Goal: Task Accomplishment & Management: Use online tool/utility

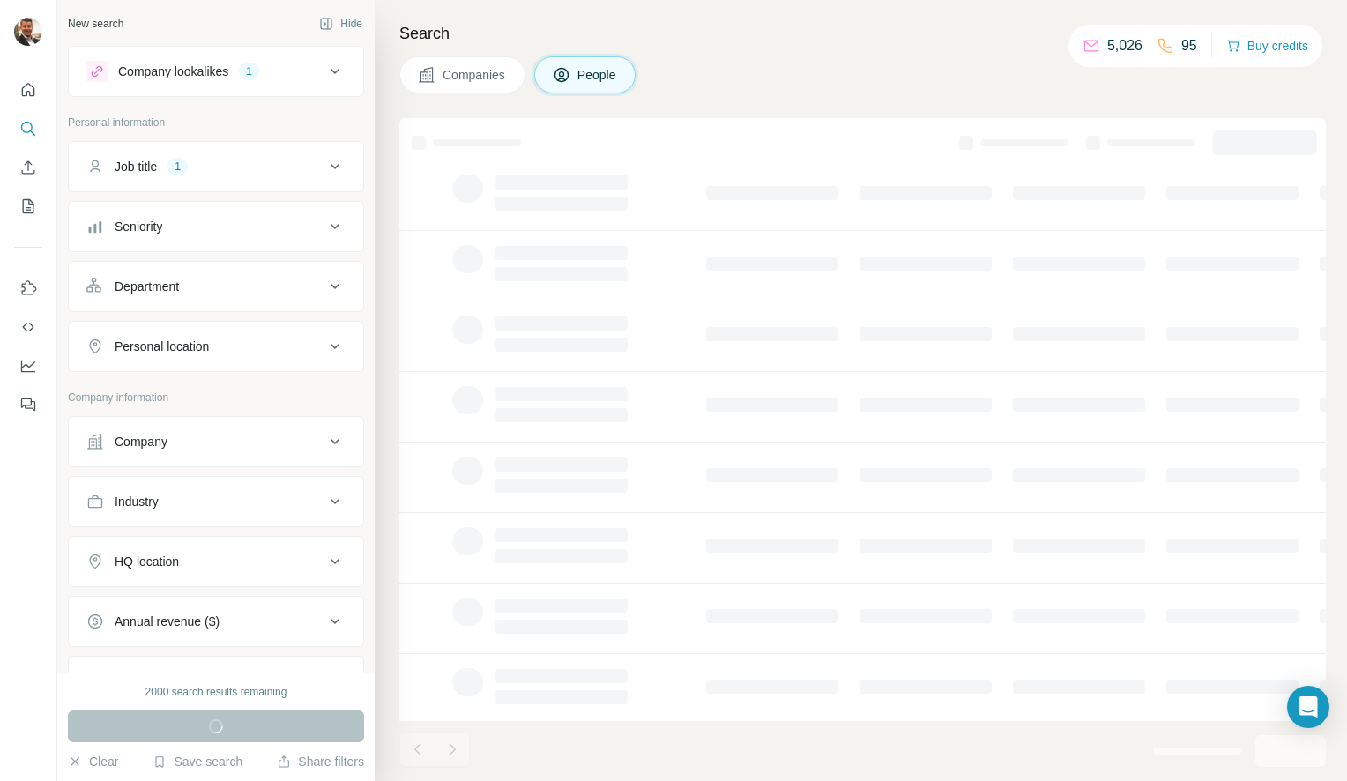
scroll to position [203, 0]
click at [1299, 706] on icon "Open Intercom Messenger" at bounding box center [1307, 706] width 20 height 23
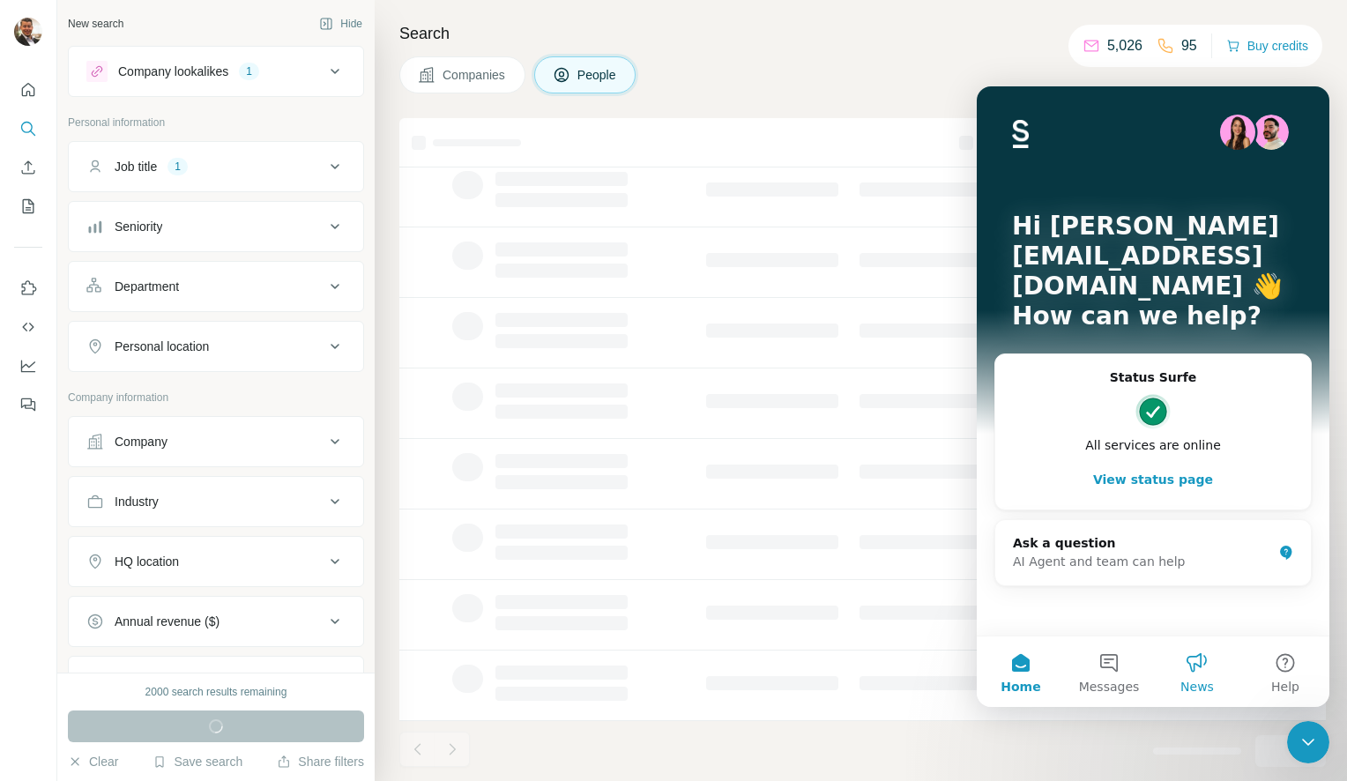
scroll to position [0, 0]
click at [1100, 668] on button "Messages" at bounding box center [1109, 671] width 88 height 71
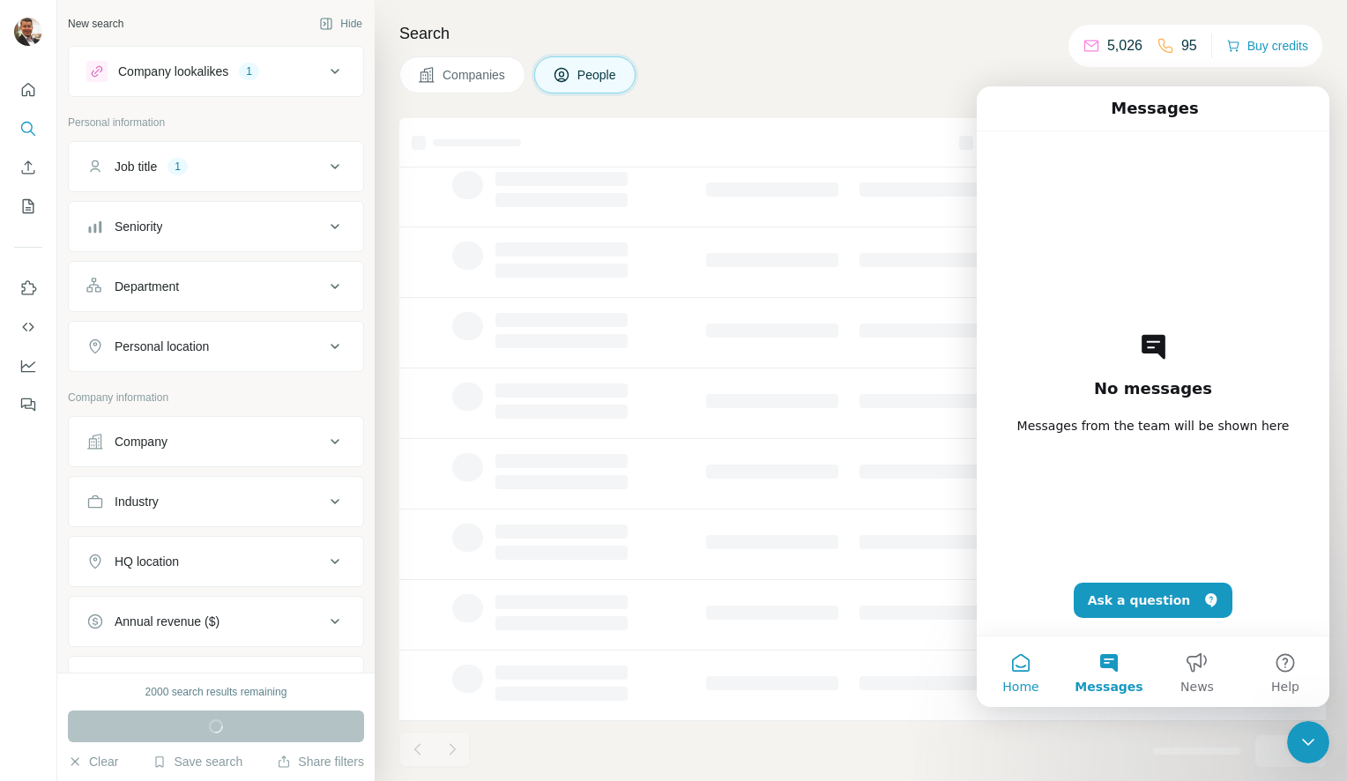
click at [1027, 670] on button "Home" at bounding box center [1021, 671] width 88 height 71
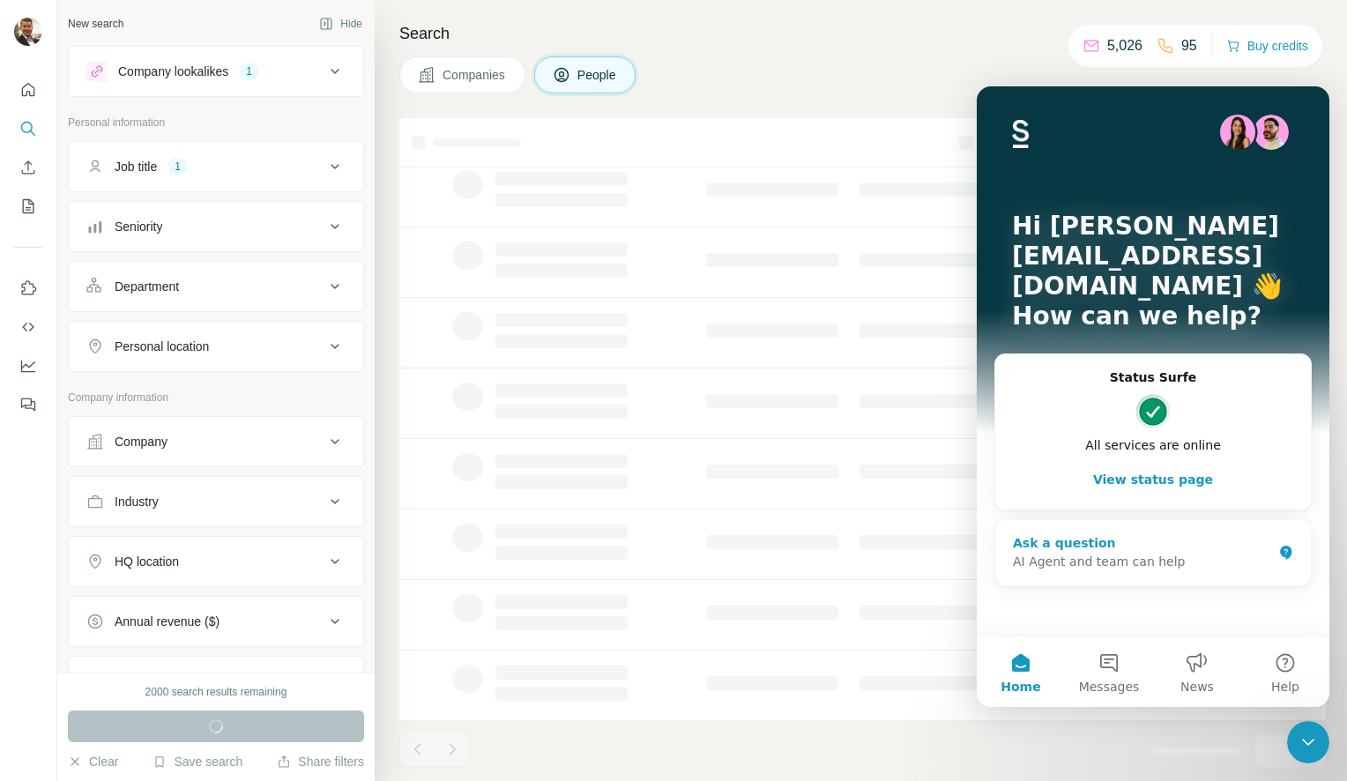
click at [1141, 553] on div "AI Agent and team can help" at bounding box center [1142, 562] width 259 height 19
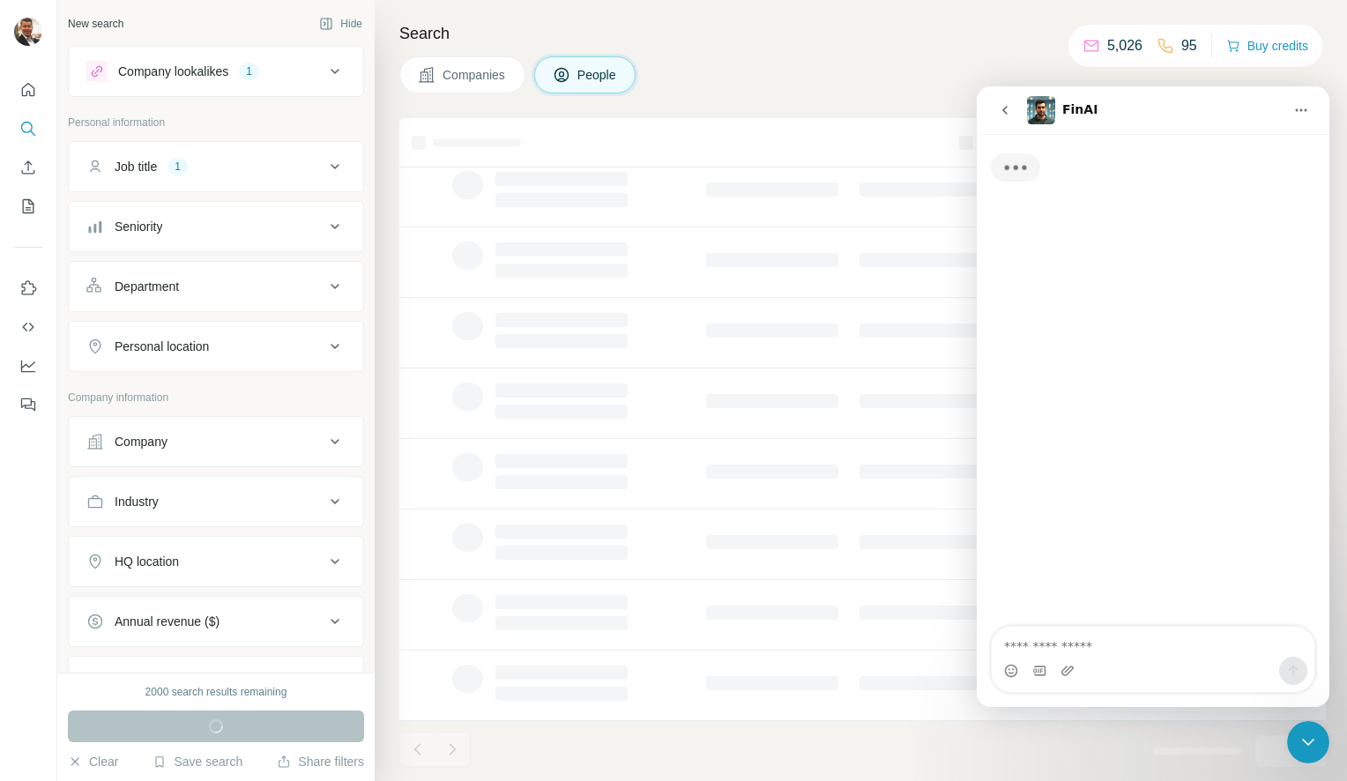
click at [1108, 636] on textarea "Ask a question…" at bounding box center [1153, 642] width 323 height 30
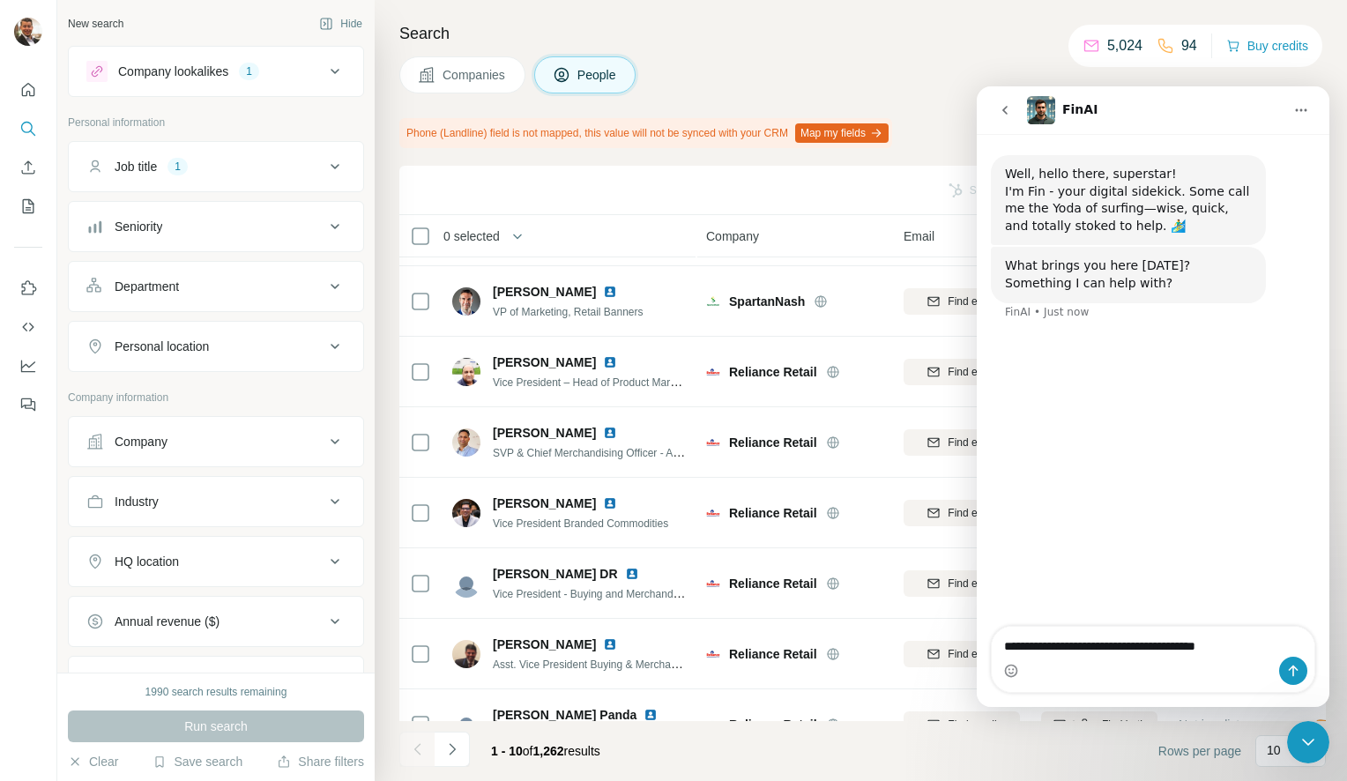
type textarea "**********"
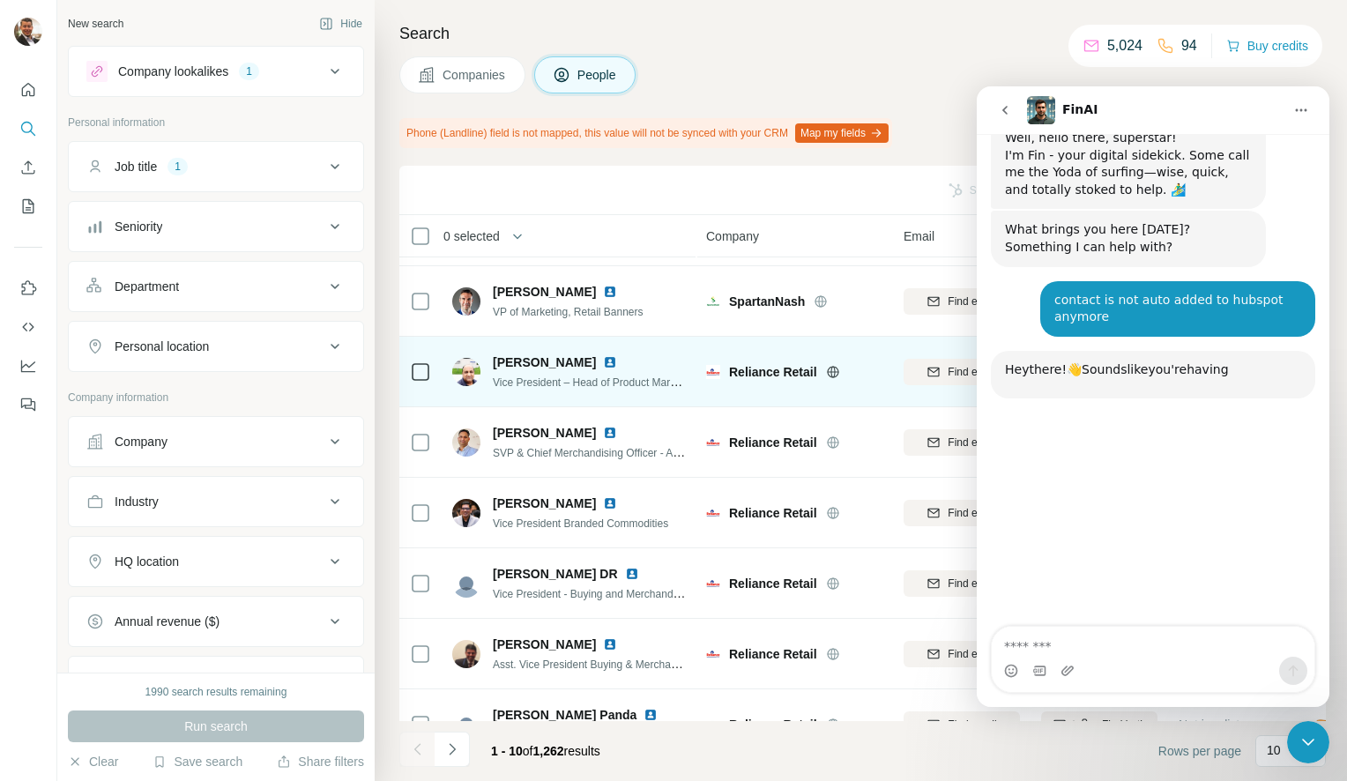
scroll to position [188, 0]
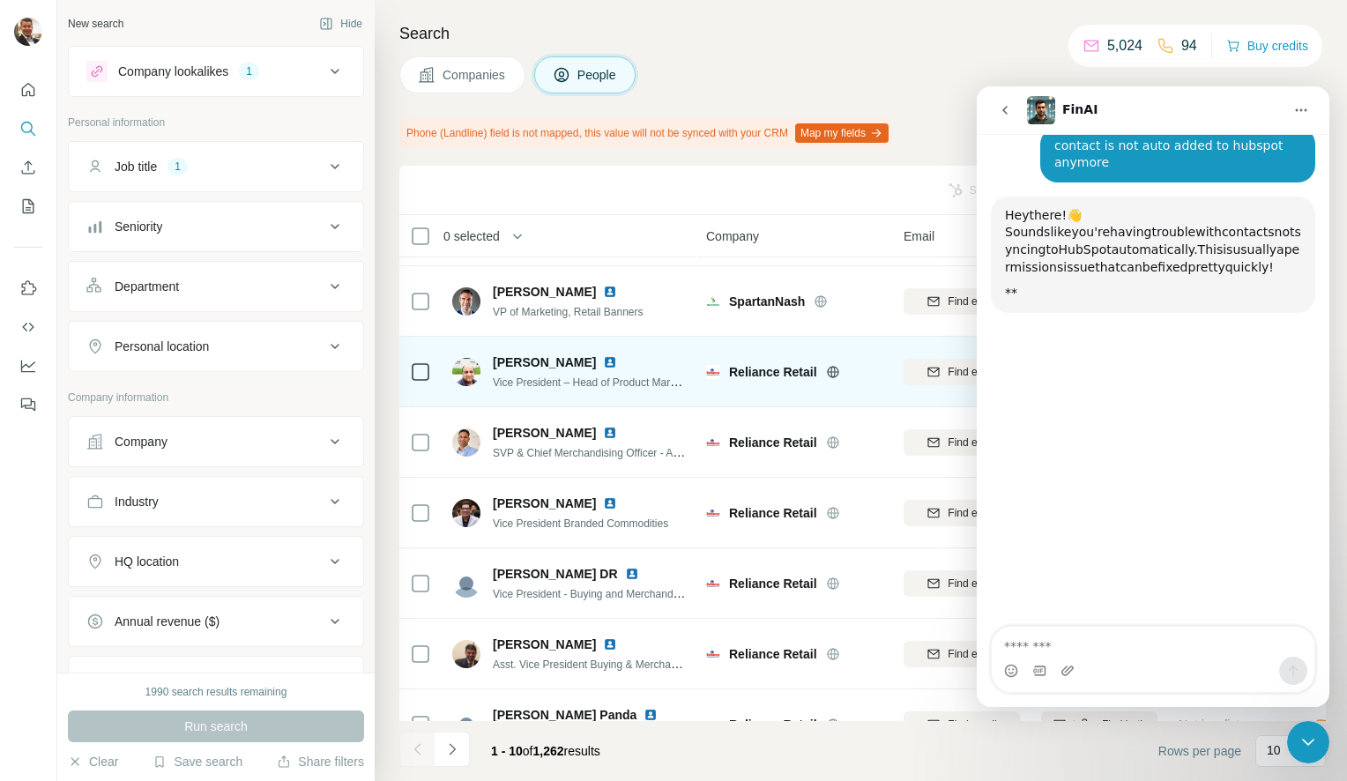
click at [770, 368] on span "Reliance Retail" at bounding box center [773, 372] width 88 height 18
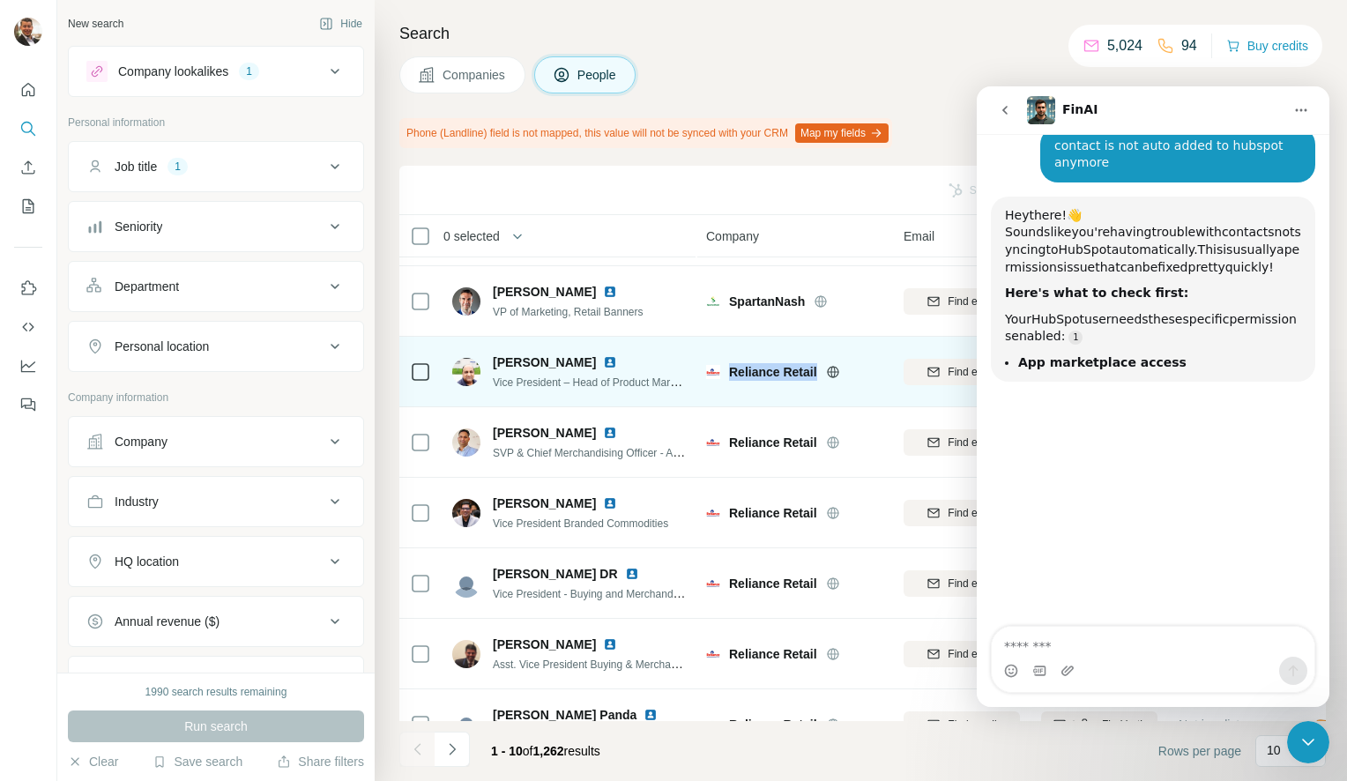
click at [829, 367] on icon at bounding box center [832, 371] width 11 height 11
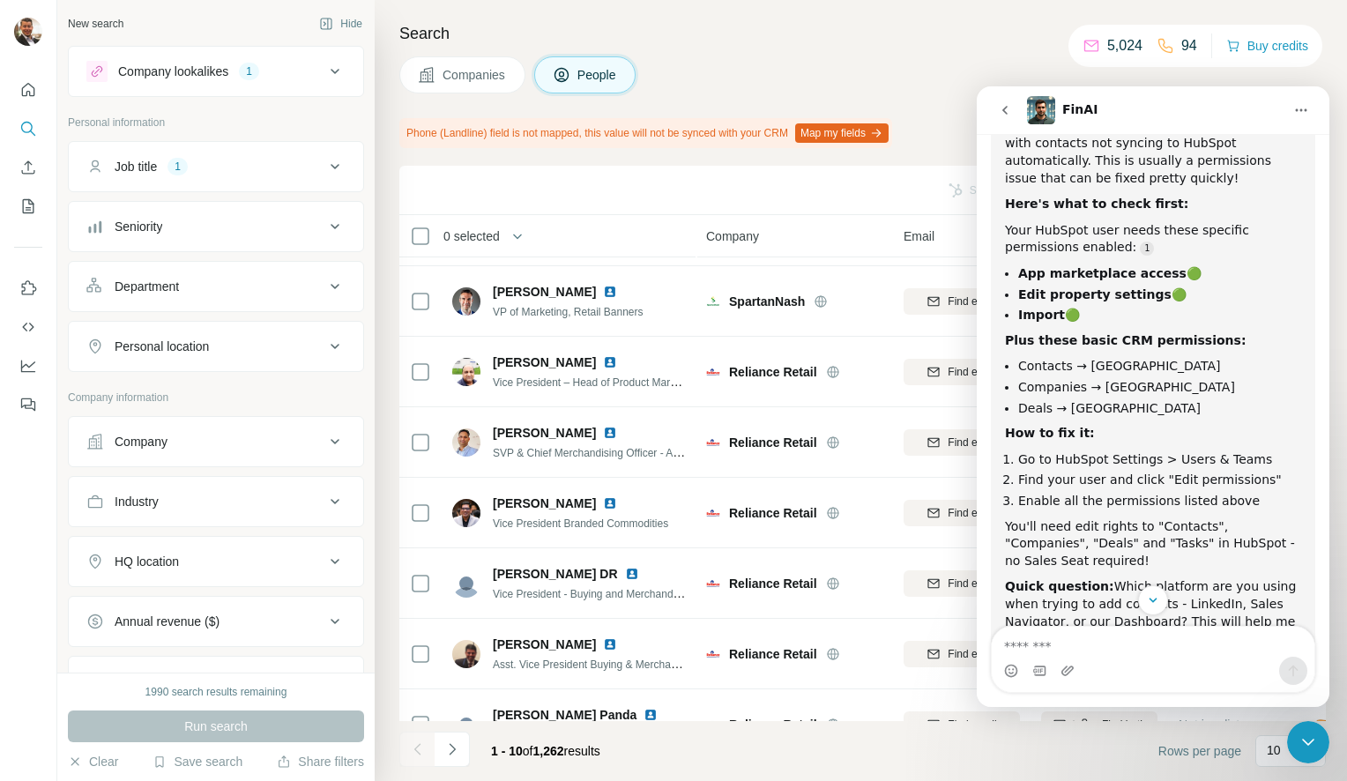
scroll to position [365, 0]
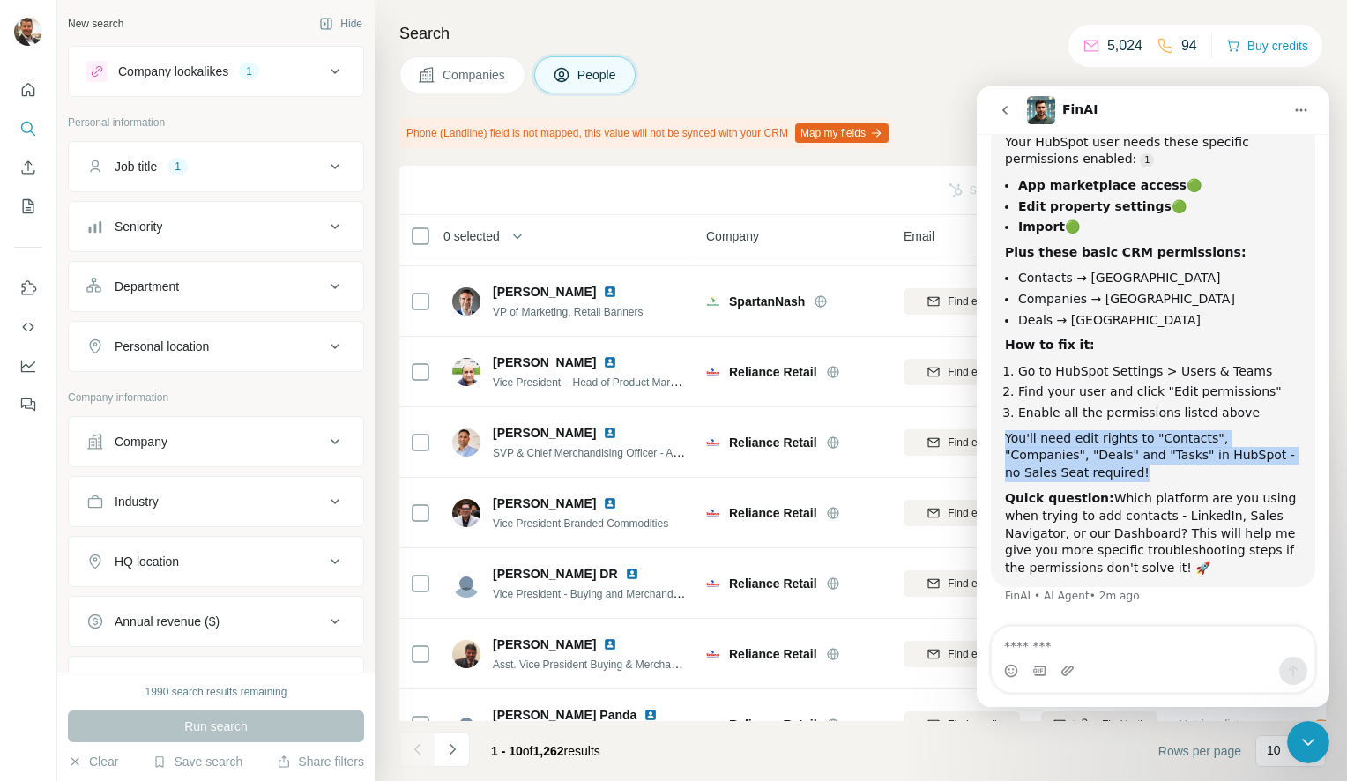
drag, startPoint x: 1089, startPoint y: 465, endPoint x: 987, endPoint y: 438, distance: 105.8
click at [987, 438] on div "Well, hello there, superstar! I'm Fin - your digital sidekick. Some call me the…" at bounding box center [1153, 195] width 353 height 859
click at [1101, 469] on div "You'll need edit rights to "Contacts", "Companies", "Deals" and "Tasks" in HubS…" at bounding box center [1153, 456] width 296 height 52
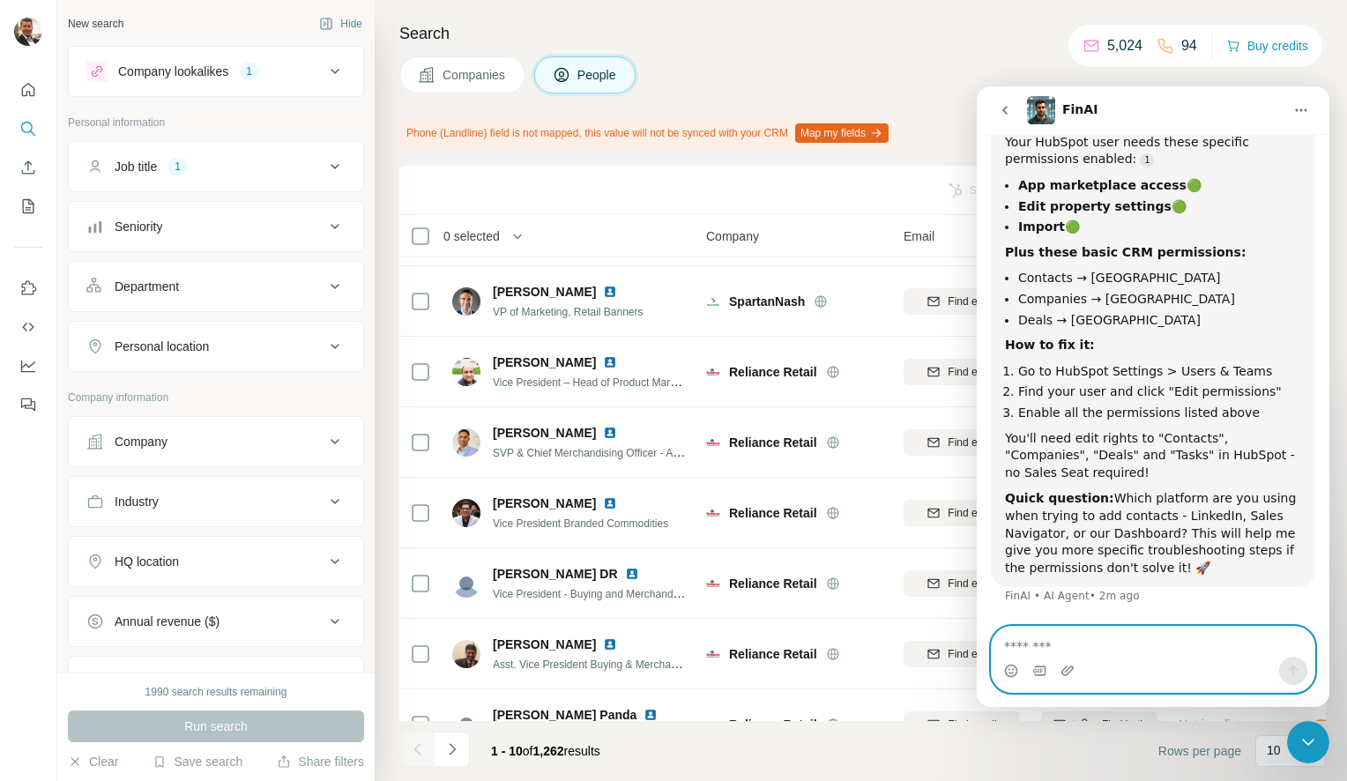
drag, startPoint x: 1136, startPoint y: 643, endPoint x: 1139, endPoint y: 625, distance: 17.8
click at [1137, 643] on textarea "Message…" at bounding box center [1153, 642] width 323 height 30
type textarea "*"
type textarea "**********"
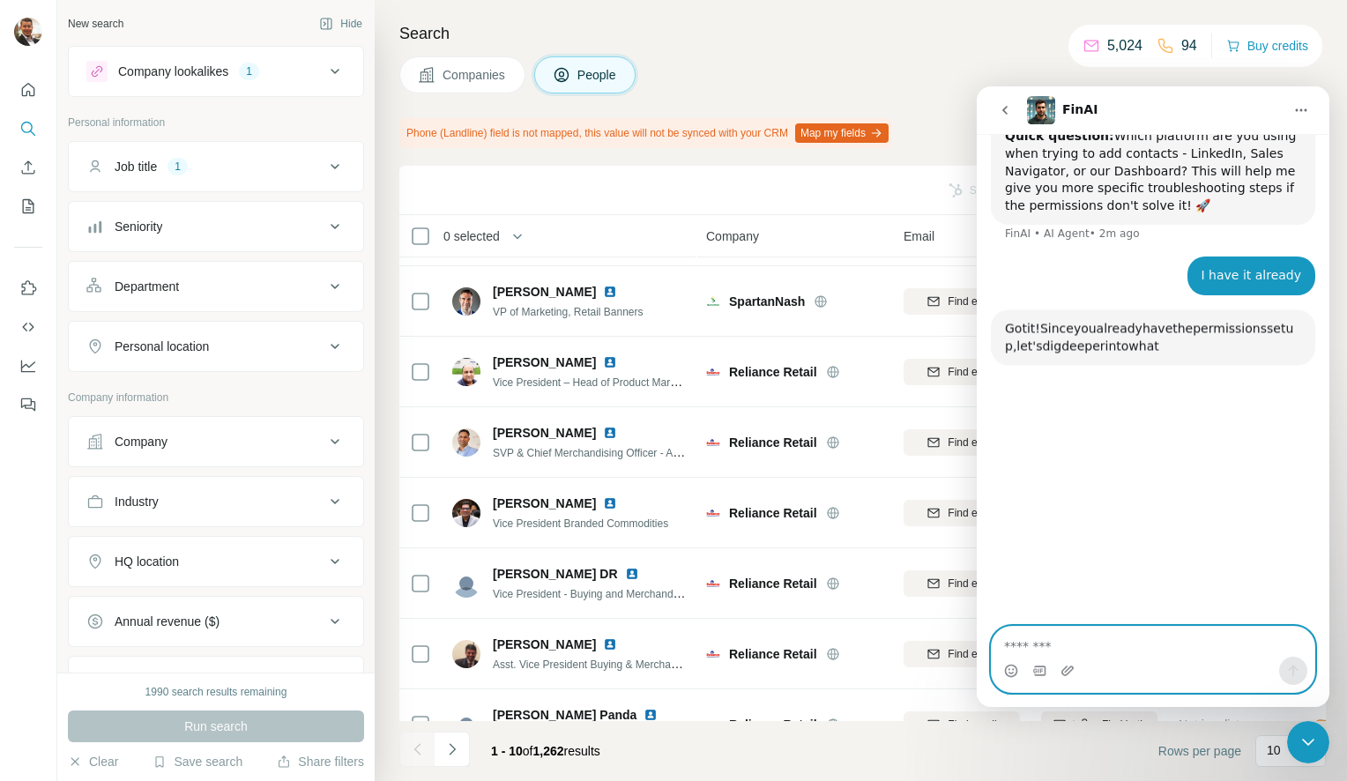
scroll to position [839, 0]
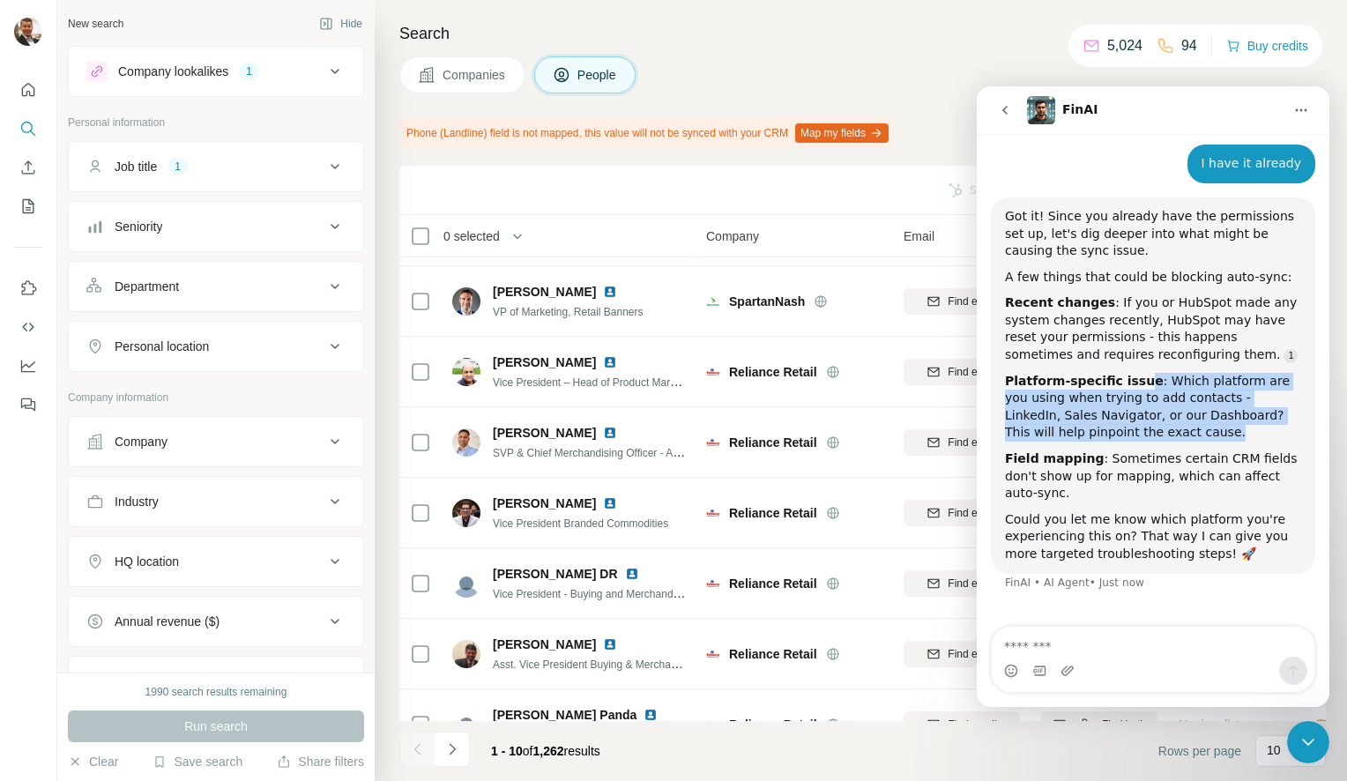
drag, startPoint x: 1127, startPoint y: 380, endPoint x: 1178, endPoint y: 432, distance: 72.3
click at [1178, 432] on div "Platform-specific issue : Which platform are you using when trying to add conta…" at bounding box center [1153, 407] width 296 height 69
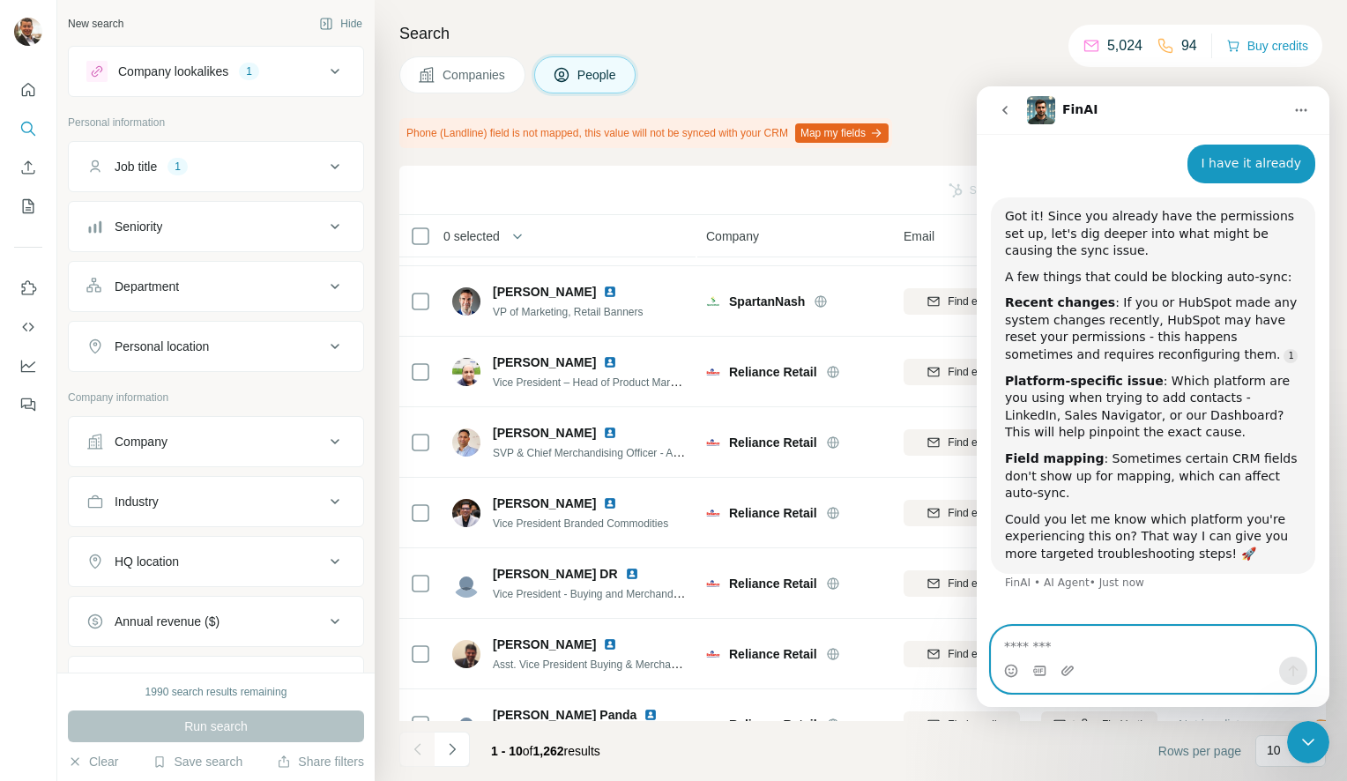
click at [1150, 654] on textarea "Message…" at bounding box center [1153, 642] width 323 height 30
type textarea "**********"
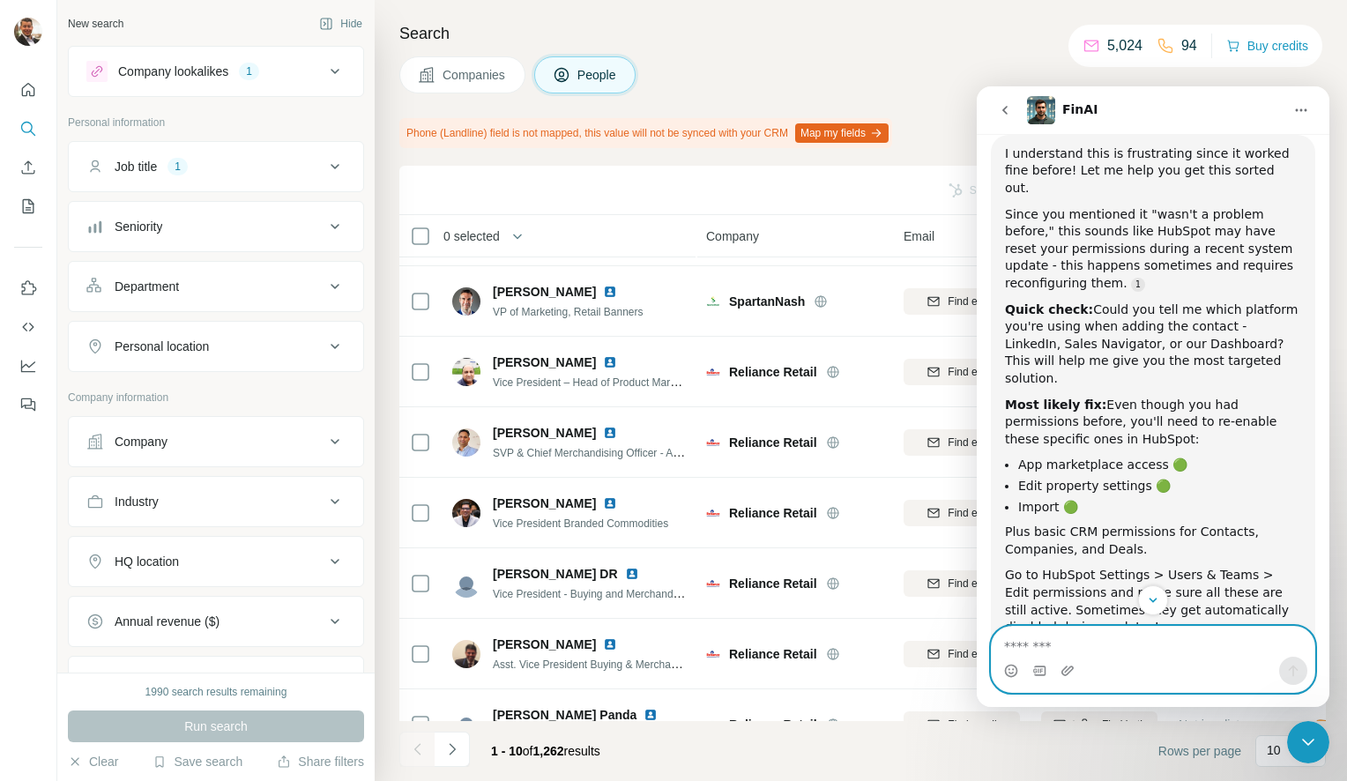
scroll to position [1413, 0]
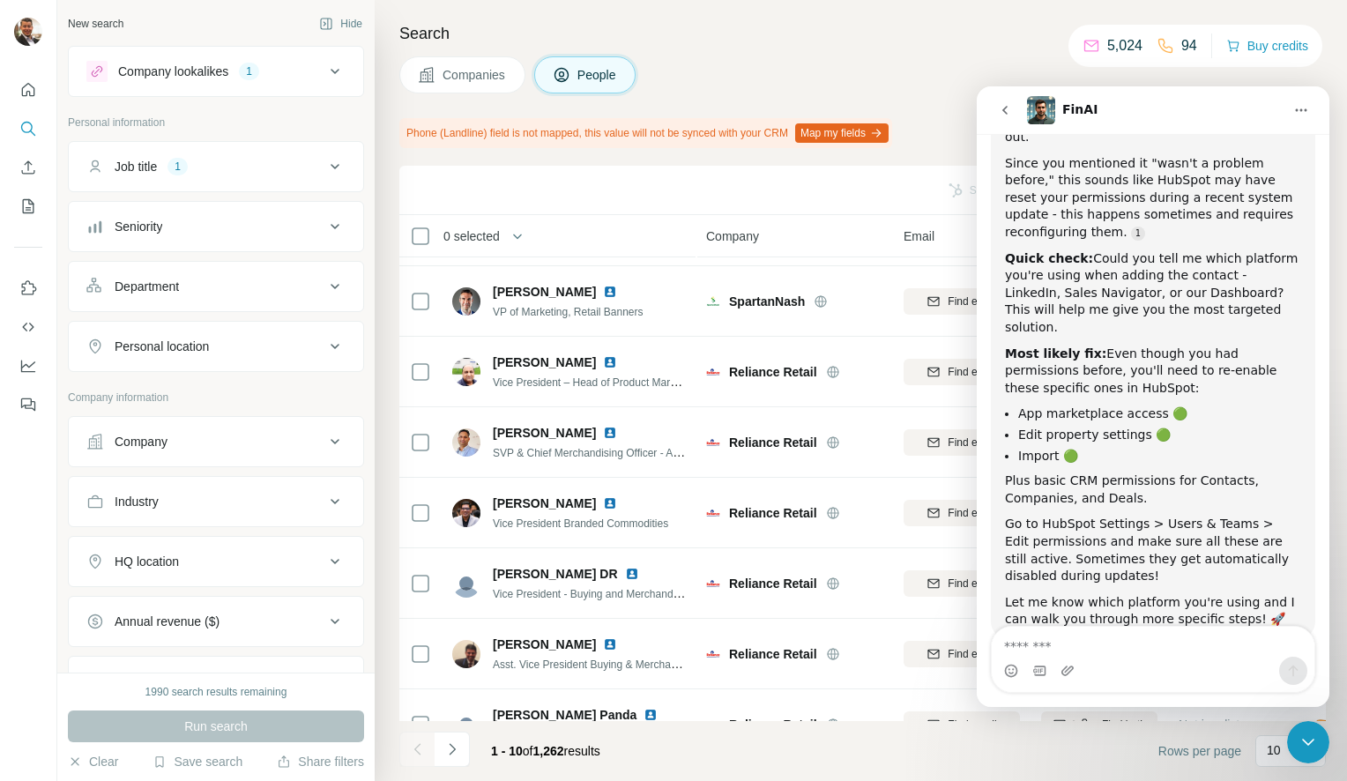
drag, startPoint x: 1104, startPoint y: 334, endPoint x: 992, endPoint y: 319, distance: 112.9
click at [992, 319] on div "I understand this is frustrating since it worked fine before! Let me help you g…" at bounding box center [1153, 361] width 324 height 555
click at [1088, 346] on div "Most likely fix: Even though you had permissions before, you'll need to re-enab…" at bounding box center [1153, 372] width 296 height 52
click at [1303, 111] on icon "Home" at bounding box center [1301, 110] width 14 height 14
click at [1300, 106] on icon "Home" at bounding box center [1301, 110] width 14 height 14
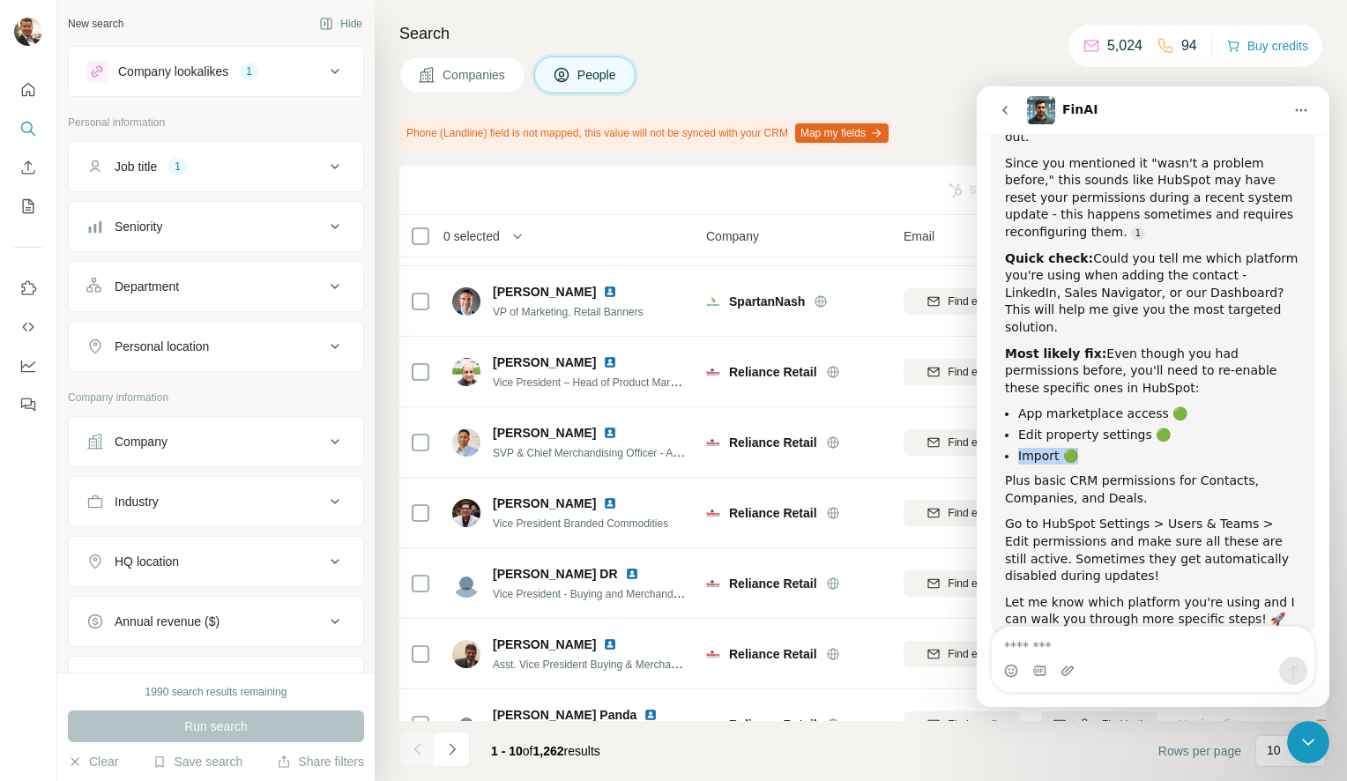
drag, startPoint x: 1019, startPoint y: 398, endPoint x: 1133, endPoint y: 391, distance: 113.9
click at [1133, 405] on ul "App marketplace access 🟢 Edit property settings 🟢 Import 🟢" at bounding box center [1153, 434] width 296 height 58
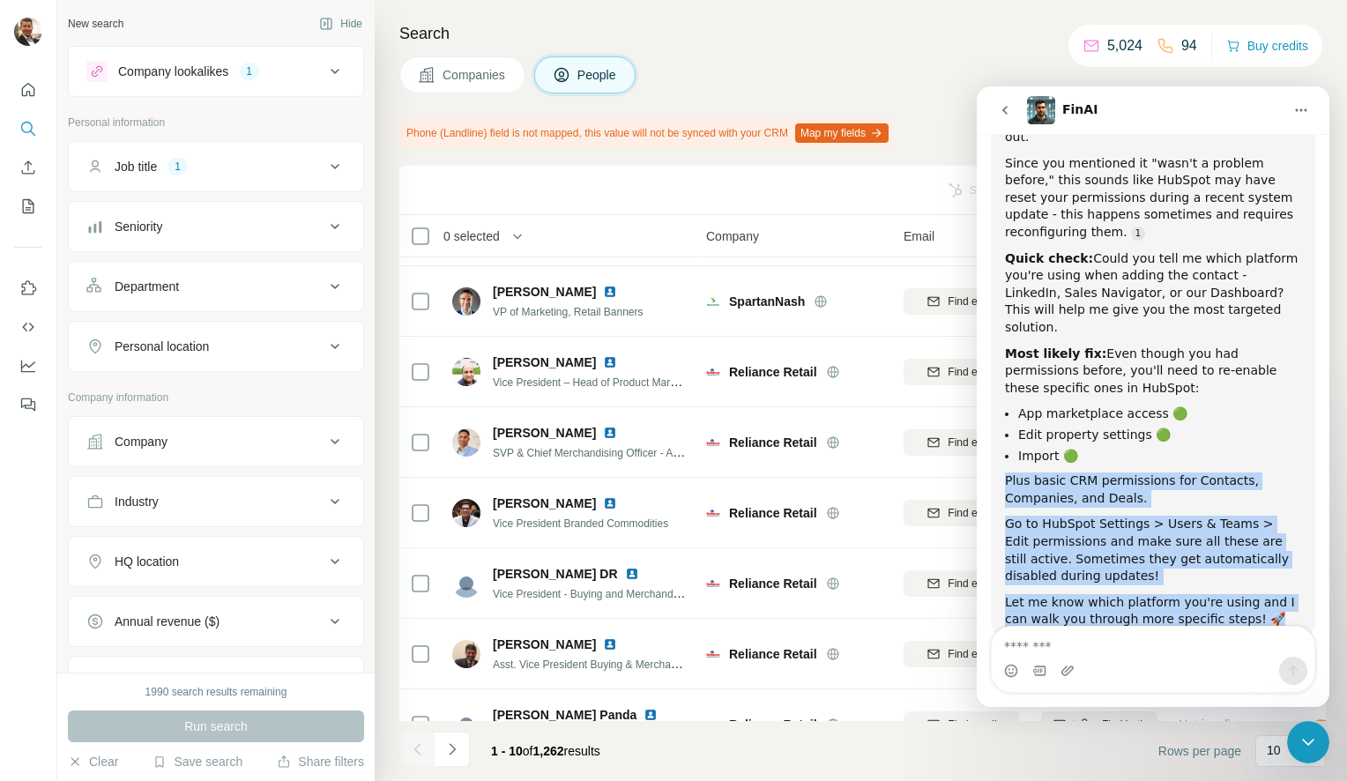
drag, startPoint x: 1094, startPoint y: 406, endPoint x: 1260, endPoint y: 563, distance: 228.8
click at [1260, 563] on div "I understand this is frustrating since it worked fine before! Let me help you g…" at bounding box center [1153, 361] width 296 height 534
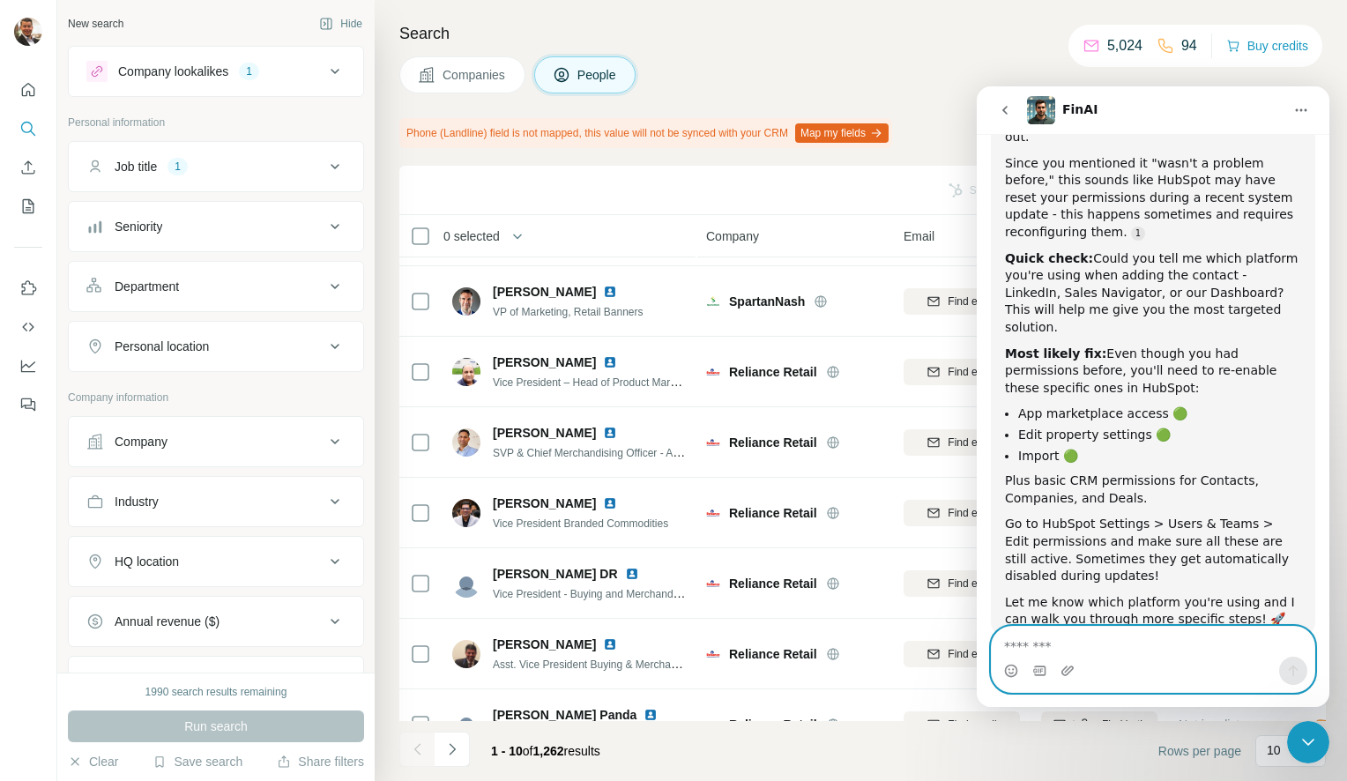
drag, startPoint x: 1209, startPoint y: 628, endPoint x: 1204, endPoint y: 636, distance: 10.3
click at [1208, 630] on textarea "Message…" at bounding box center [1153, 642] width 323 height 30
type textarea "**********"
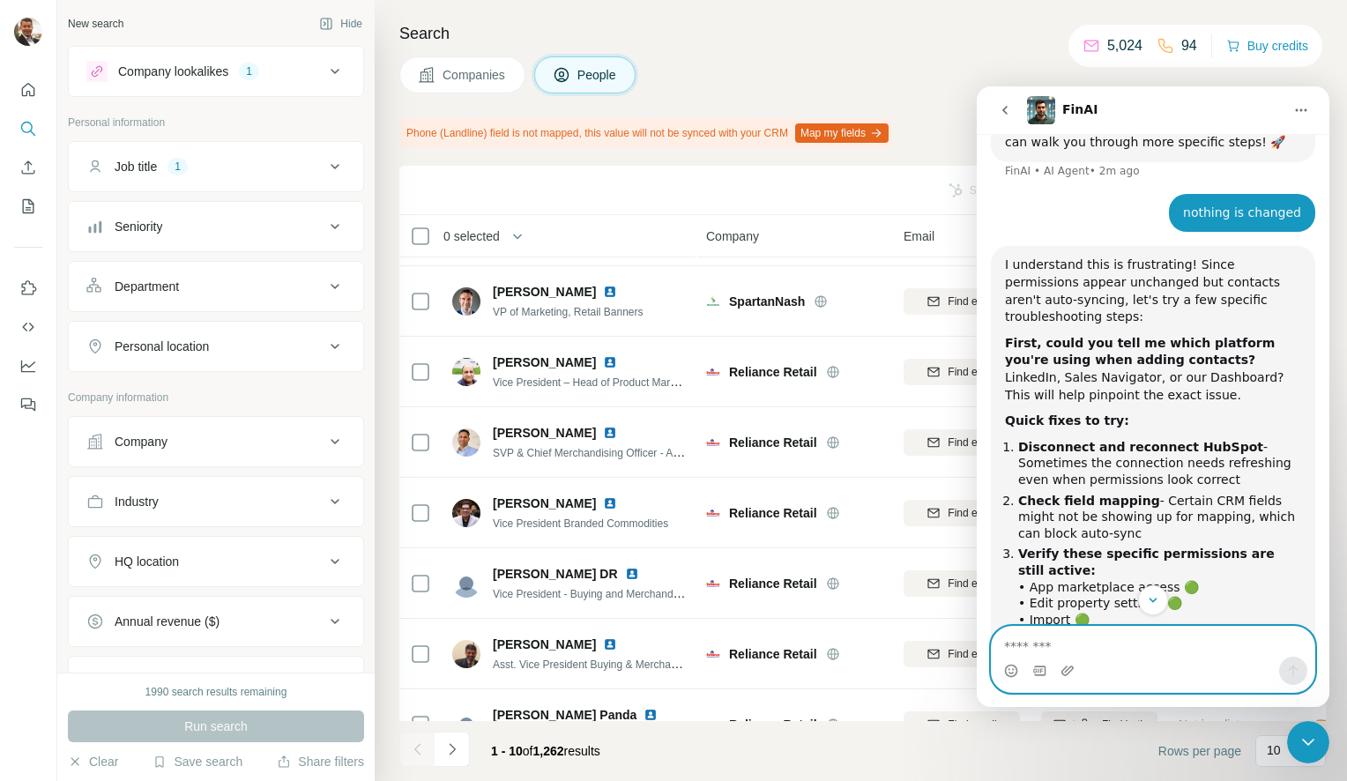
scroll to position [1905, 0]
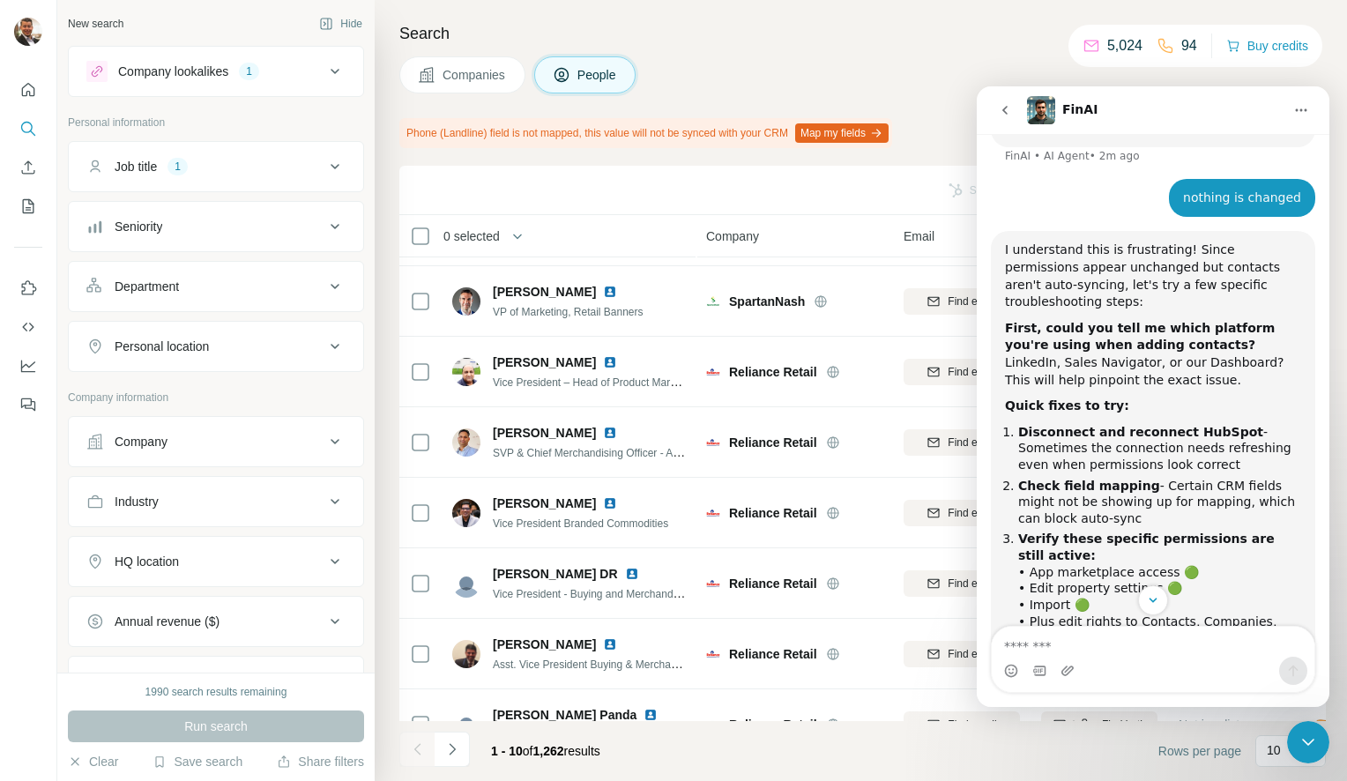
drag, startPoint x: 1015, startPoint y: 417, endPoint x: 1160, endPoint y: 457, distance: 150.7
click at [1163, 478] on li "Check field mapping - Certain CRM fields might not be showing up for mapping, w…" at bounding box center [1159, 502] width 283 height 49
click at [1160, 478] on li "Check field mapping - Certain CRM fields might not be showing up for mapping, w…" at bounding box center [1159, 502] width 283 height 49
drag, startPoint x: 1188, startPoint y: 403, endPoint x: 1000, endPoint y: 341, distance: 197.6
click at [1000, 341] on div "I understand this is frustrating! Since permissions appear unchanged but contac…" at bounding box center [1153, 495] width 324 height 529
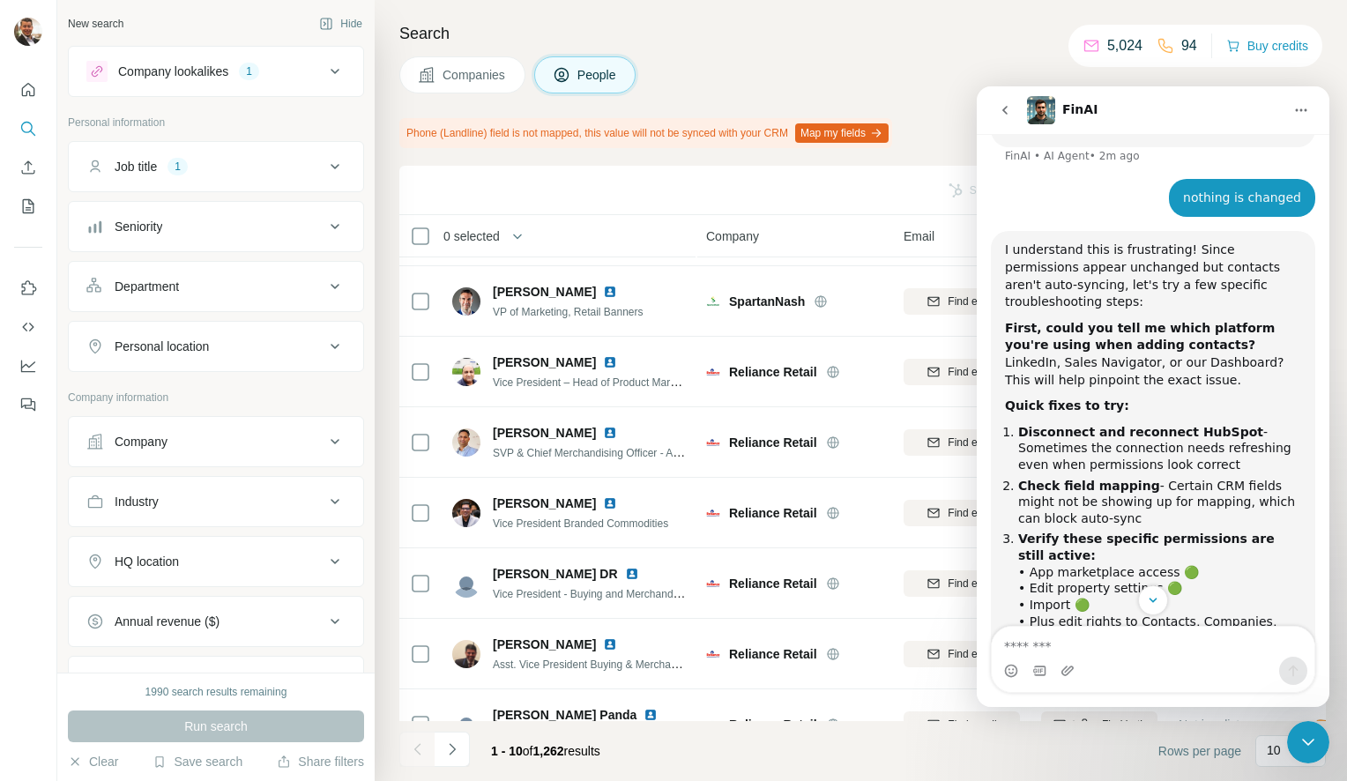
click at [1003, 339] on div "I understand this is frustrating! Since permissions appear unchanged but contac…" at bounding box center [1153, 495] width 324 height 529
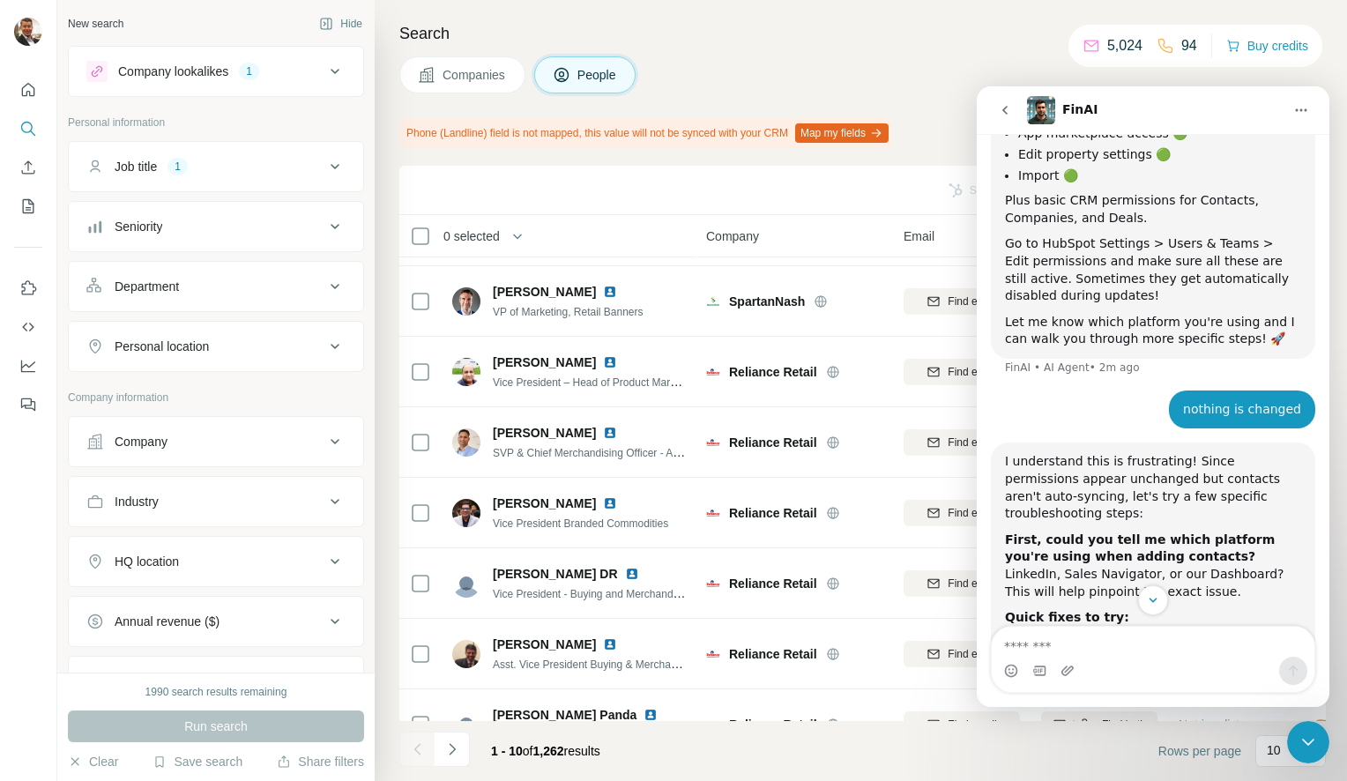
scroll to position [1993, 0]
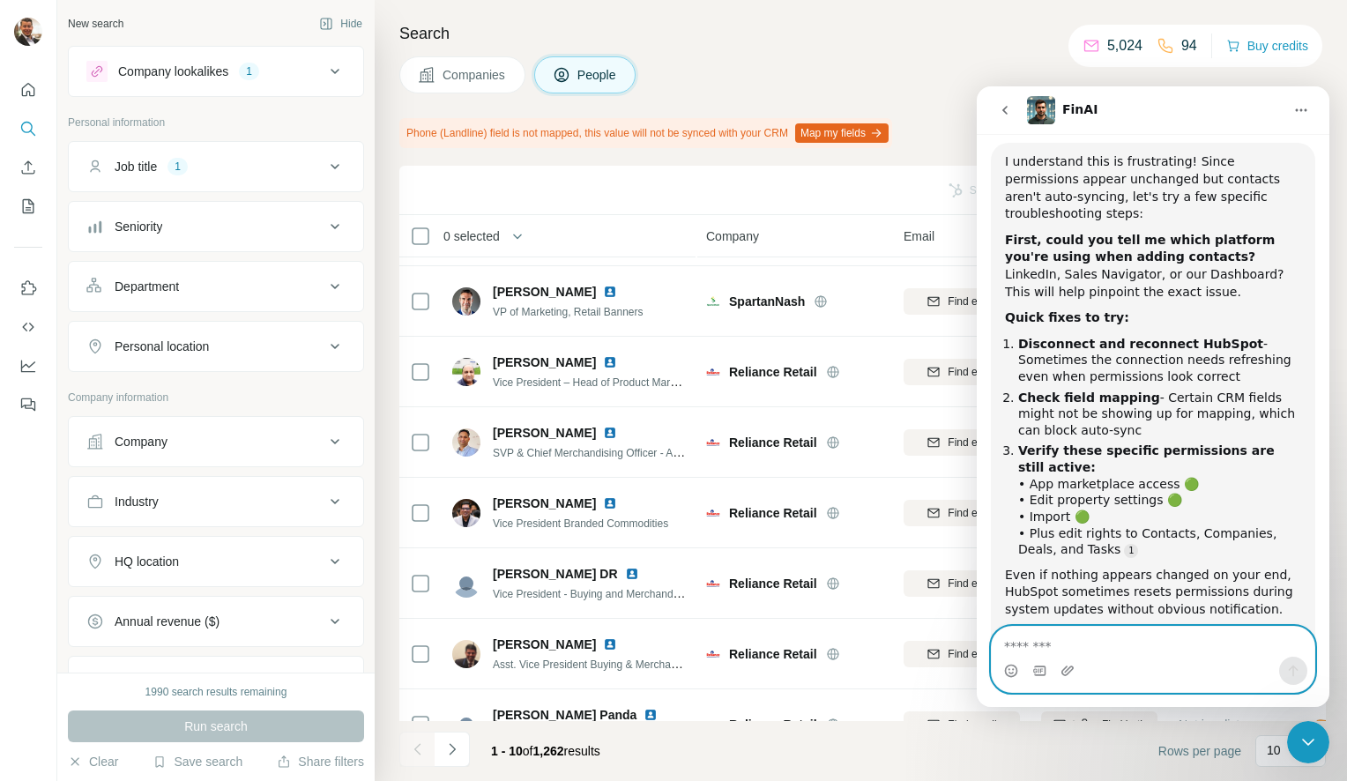
click at [1116, 631] on textarea "Message…" at bounding box center [1153, 642] width 323 height 30
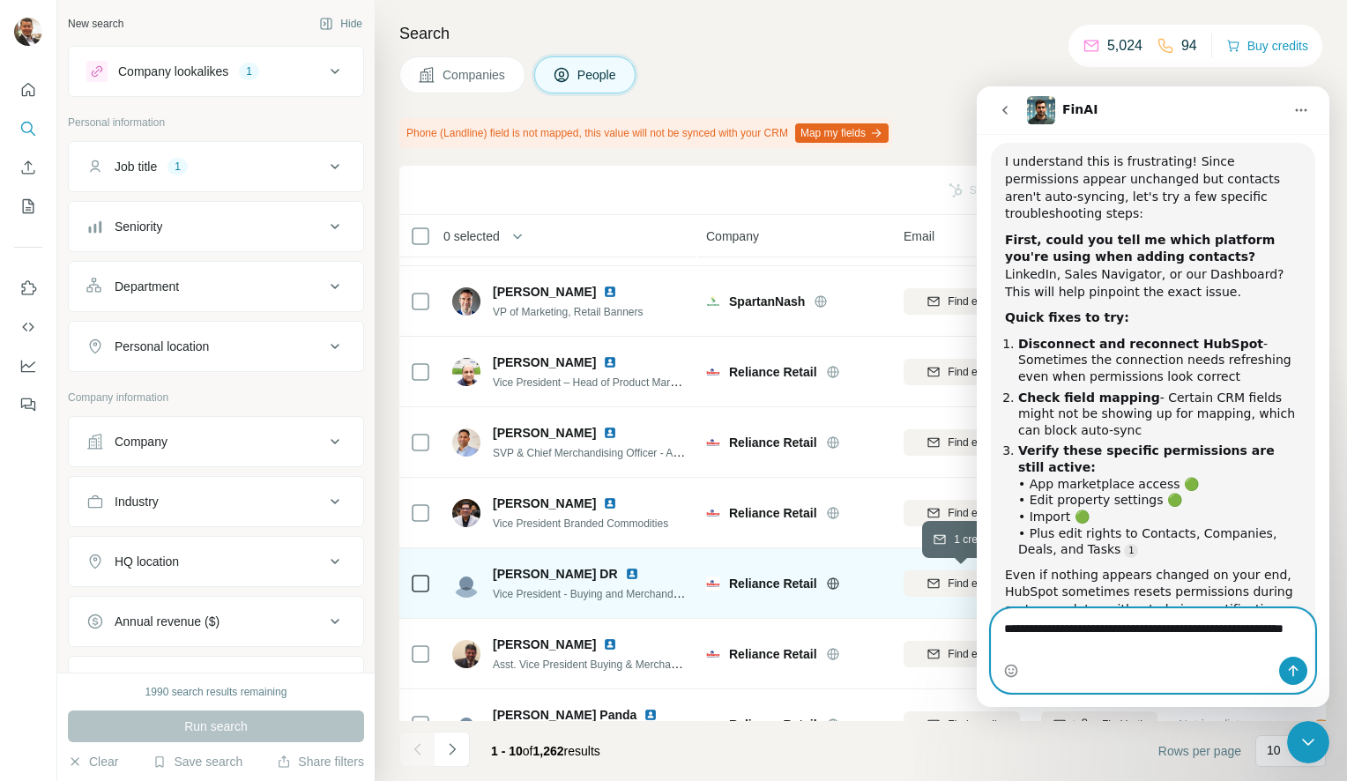
scroll to position [2011, 0]
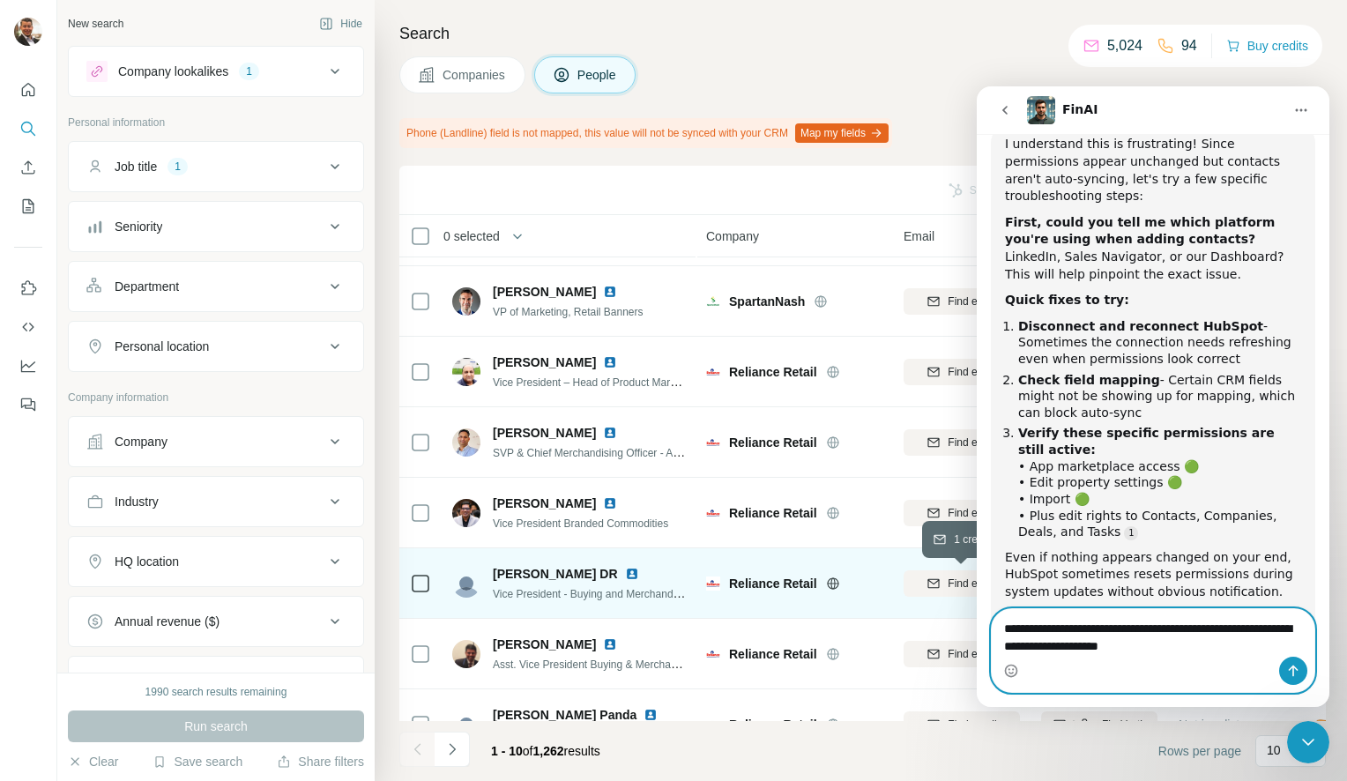
type textarea "**********"
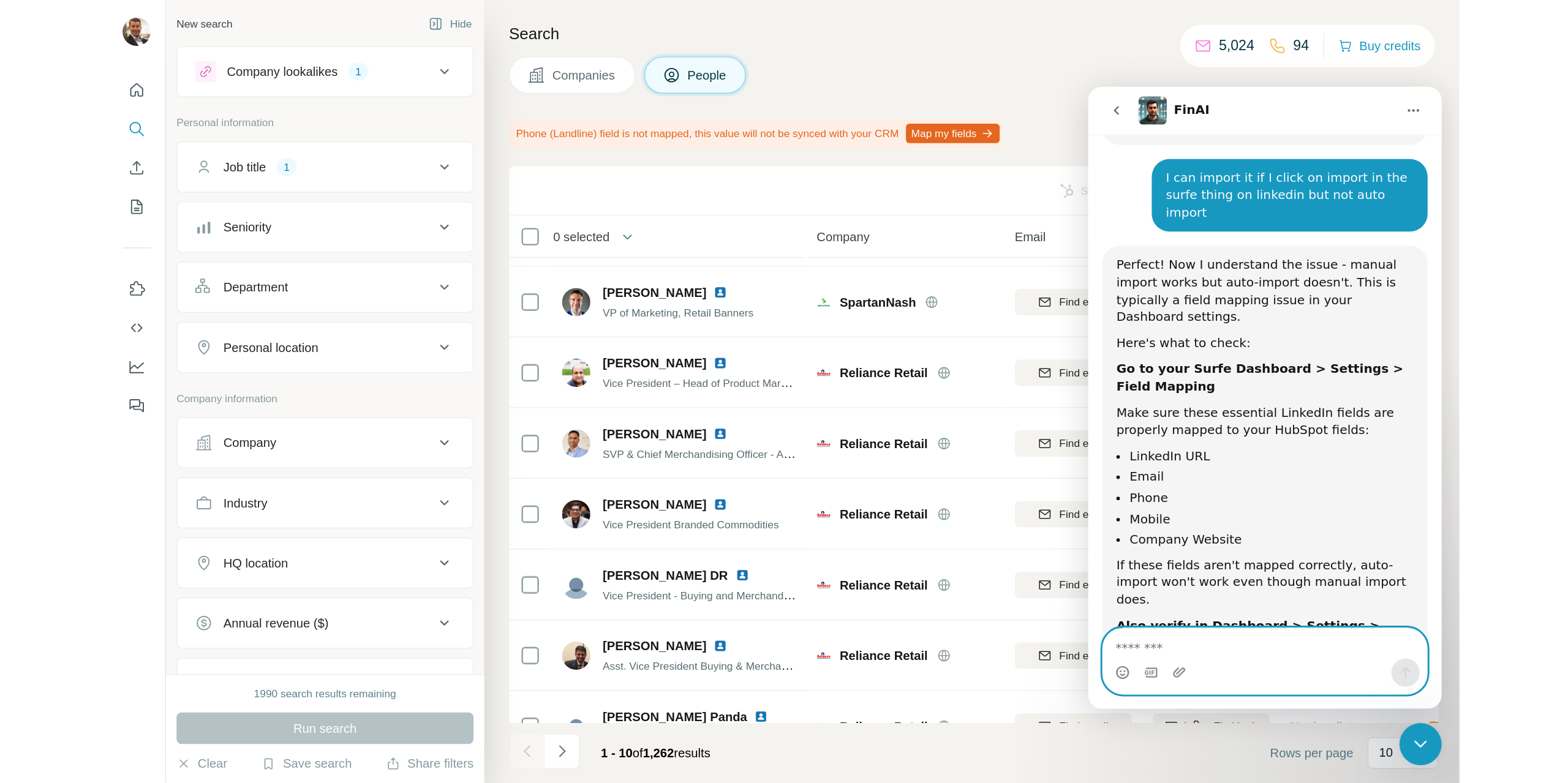
scroll to position [0, 0]
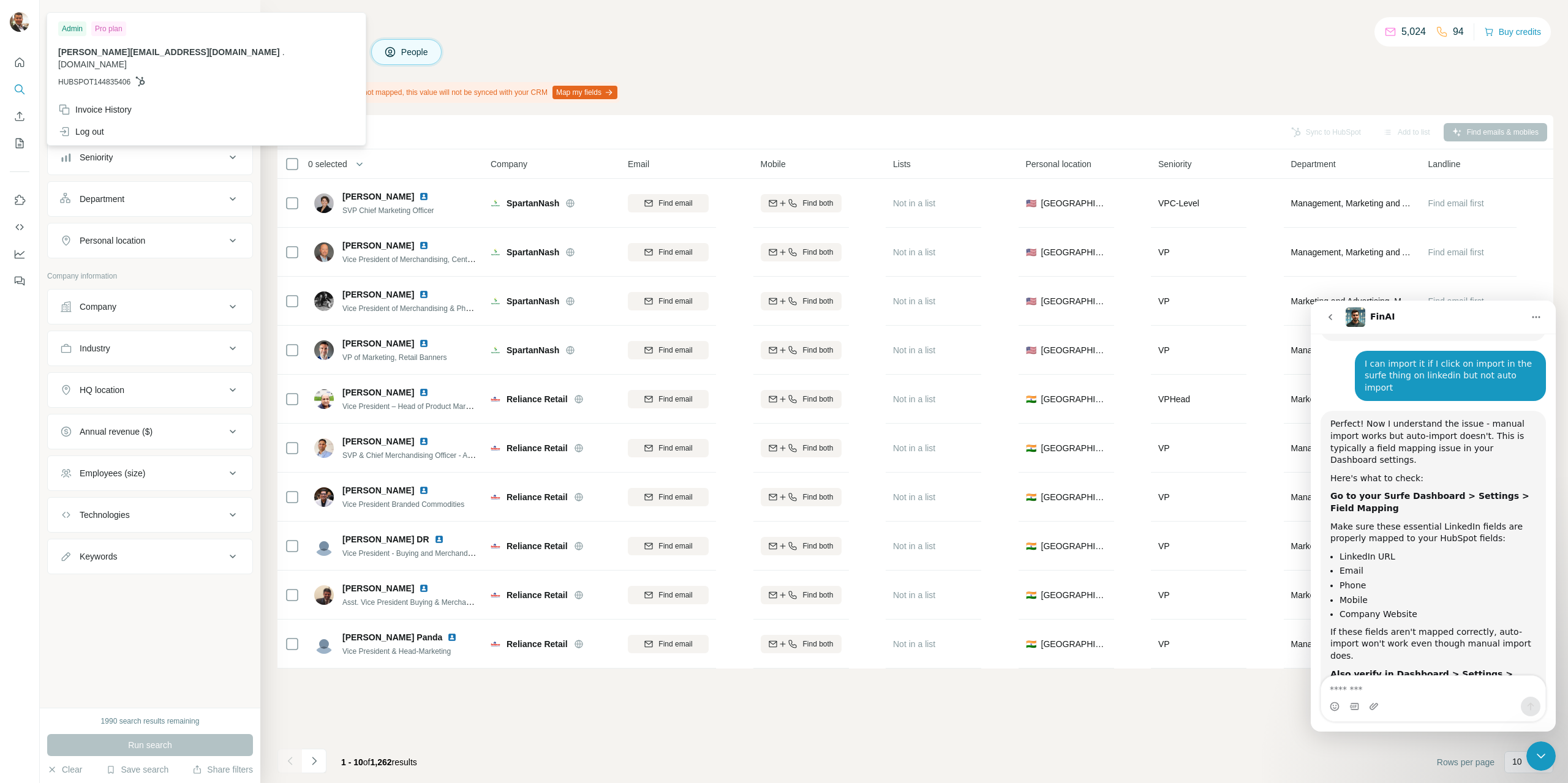
click at [15, 16] on img at bounding box center [19, 22] width 19 height 19
click at [17, 20] on img at bounding box center [19, 22] width 19 height 19
click at [21, 255] on icon "Dashboard" at bounding box center [19, 254] width 13 height 13
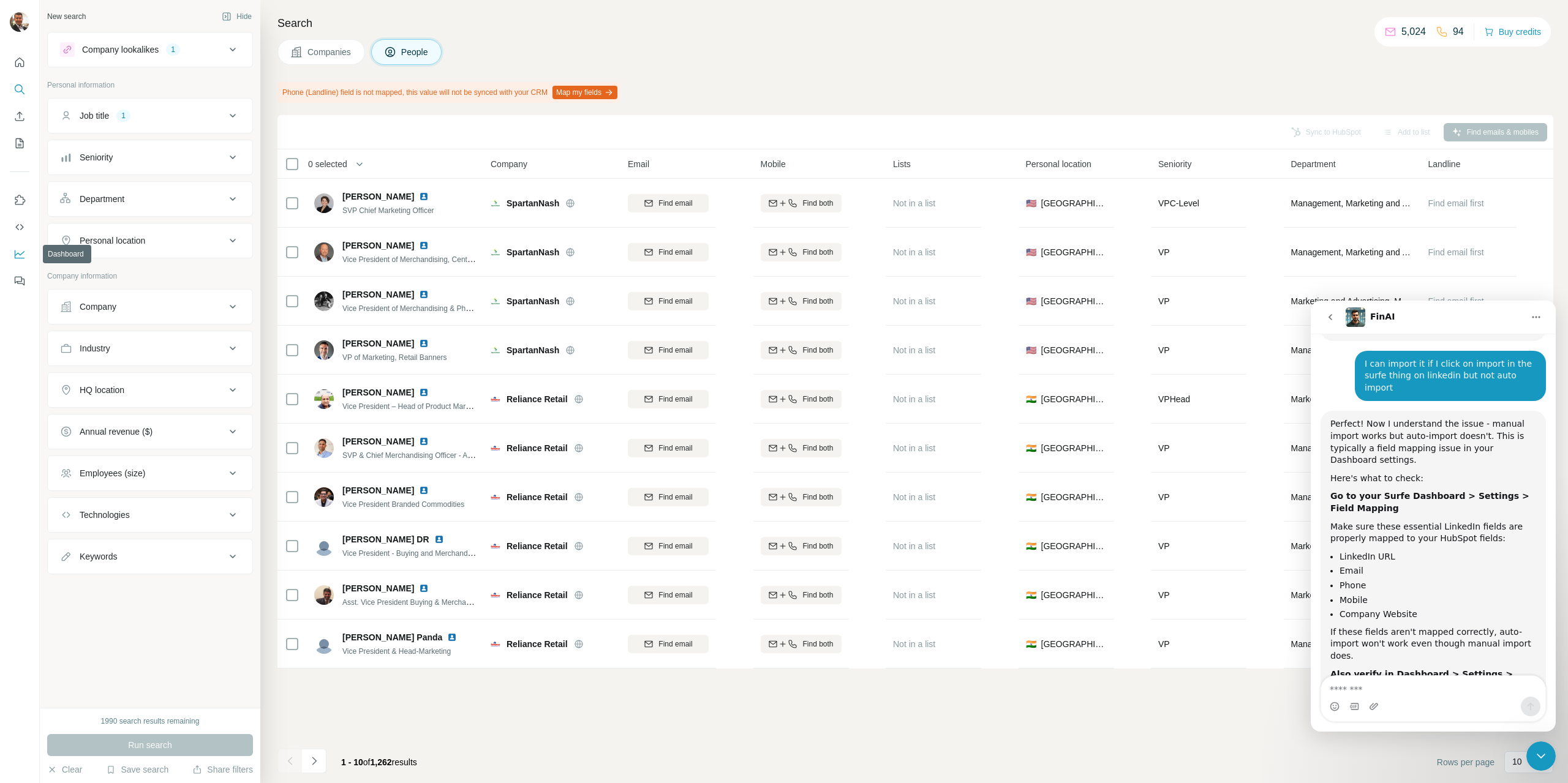
click at [13, 253] on button "Dashboard" at bounding box center [19, 254] width 19 height 22
drag, startPoint x: 1346, startPoint y: 595, endPoint x: 1526, endPoint y: 597, distance: 180.0
click at [936, 543] on li ""Trigger email & phone enrichment automatically" is enabled" at bounding box center [1438, 710] width 197 height 23
copy li "rigger email & phone enrichment automatically"
click at [936, 543] on div "Intercom messenger" at bounding box center [1433, 707] width 224 height 19
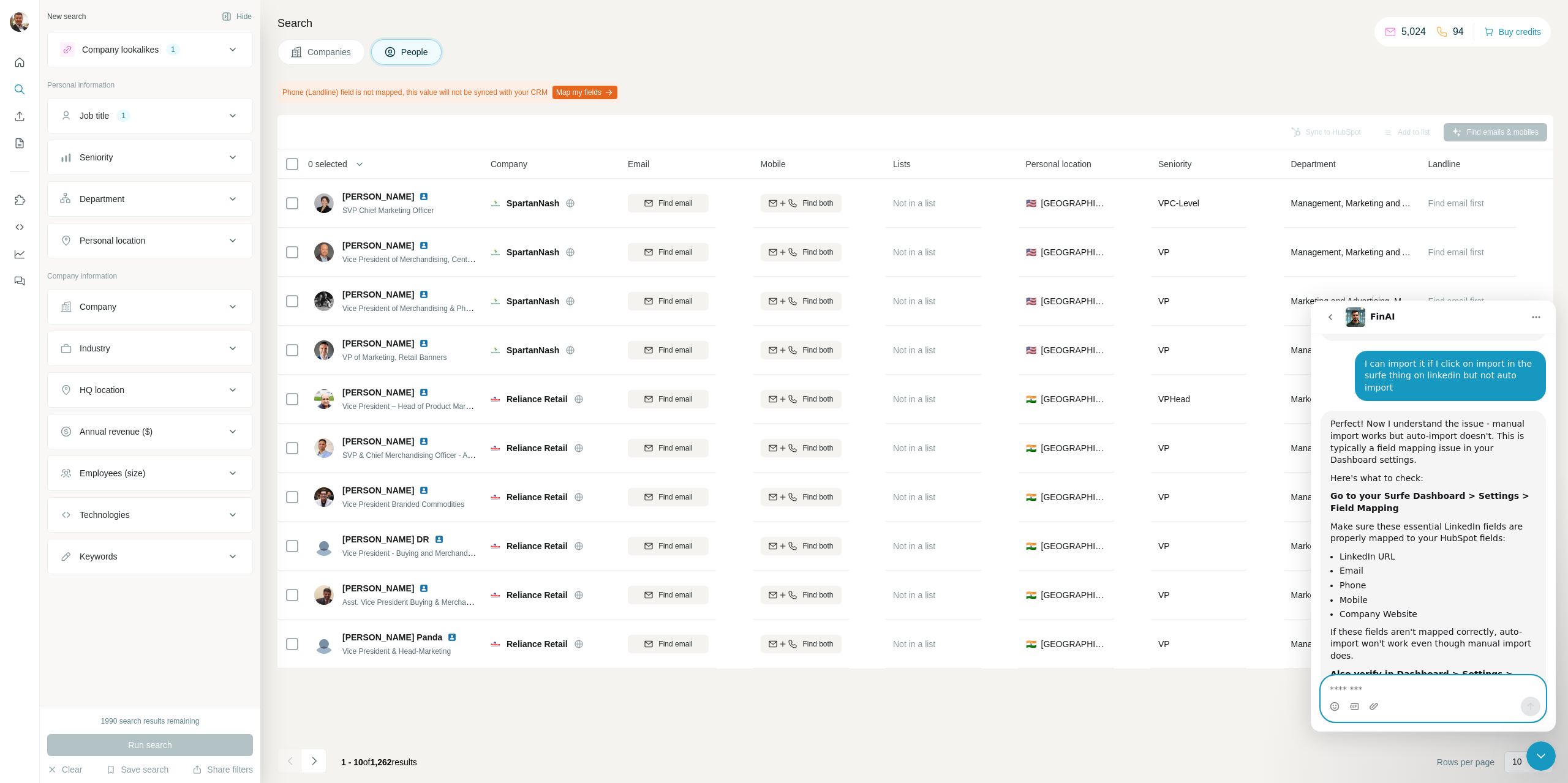
click at [936, 543] on textarea "Message…" at bounding box center [1433, 686] width 224 height 21
paste textarea "**********"
type textarea "**********"
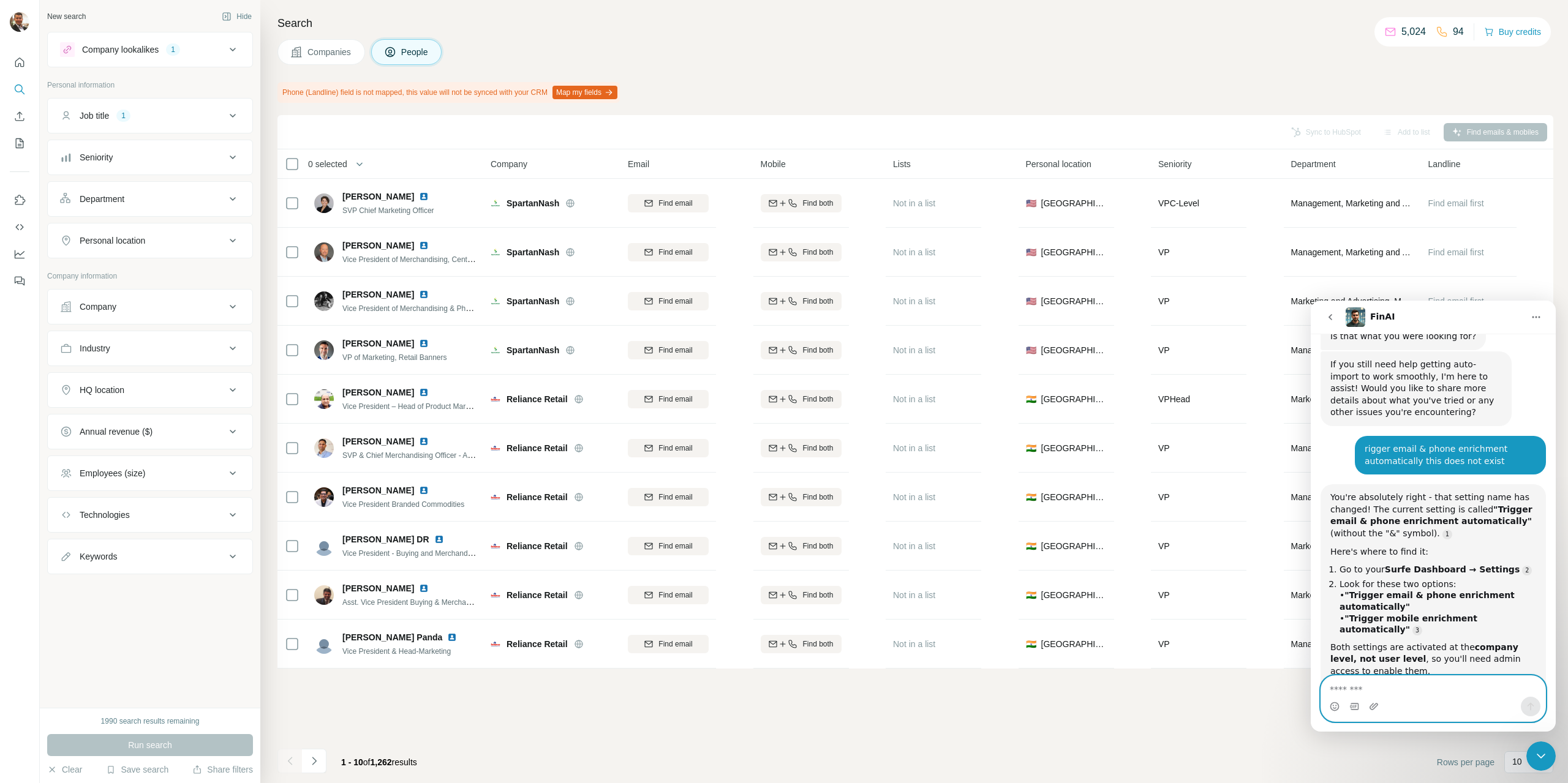
scroll to position [2350, 0]
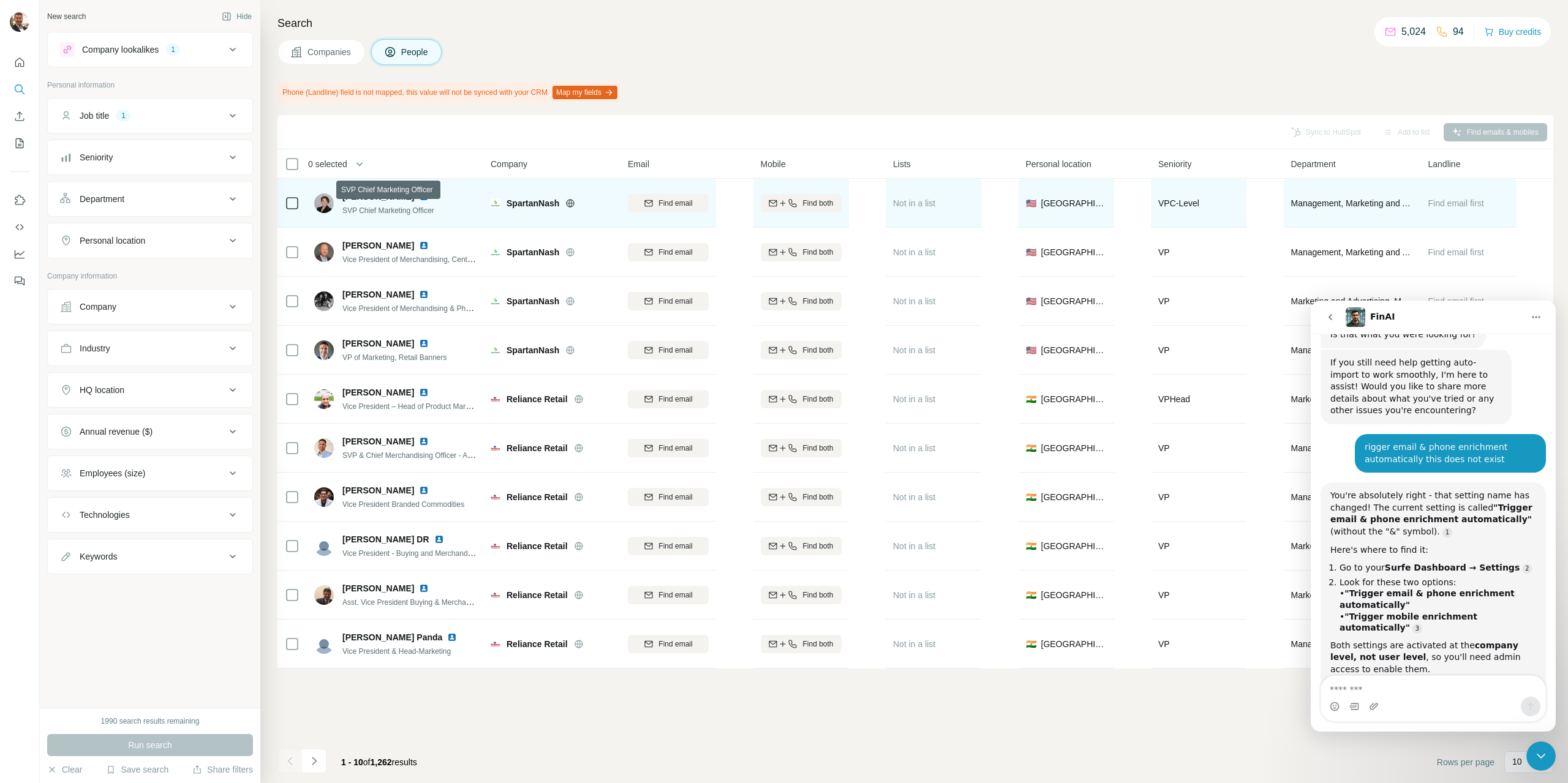
click at [390, 211] on span "SVP Chief Marketing Officer" at bounding box center [389, 211] width 92 height 8
click at [298, 203] on icon at bounding box center [292, 203] width 15 height 15
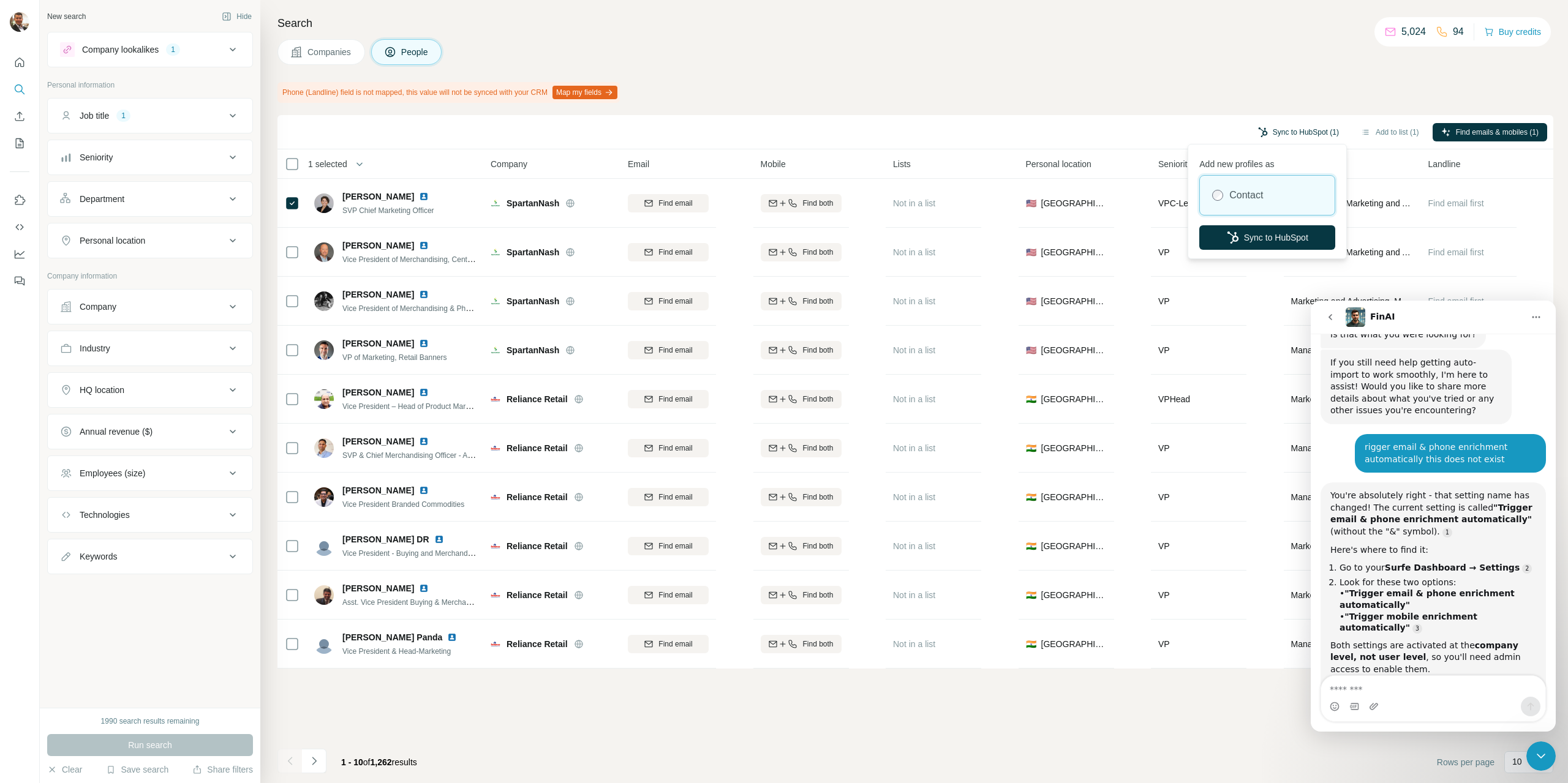
click at [936, 132] on button "Sync to HubSpot (1)" at bounding box center [1298, 132] width 98 height 18
click at [936, 231] on button "Sync to HubSpot" at bounding box center [1268, 237] width 136 height 24
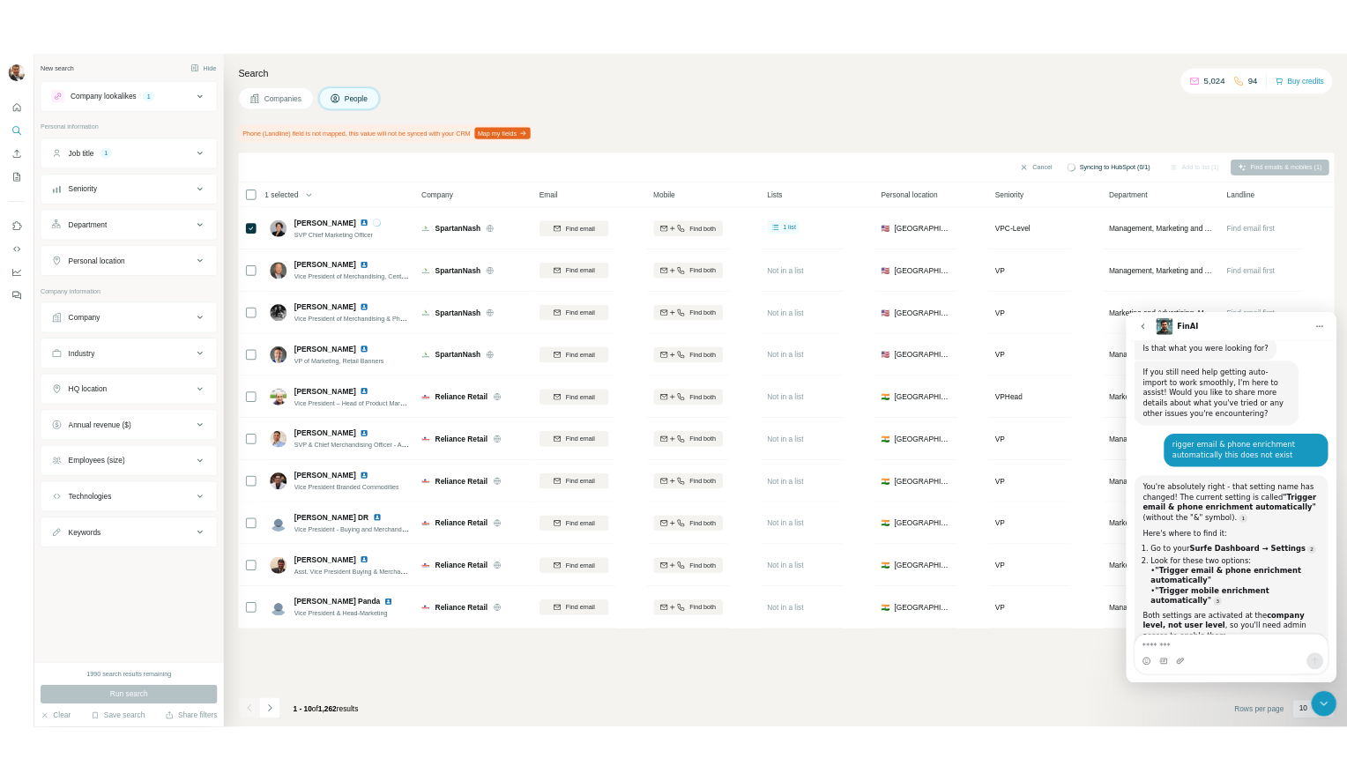
scroll to position [3330, 0]
